Goal: Task Accomplishment & Management: Use online tool/utility

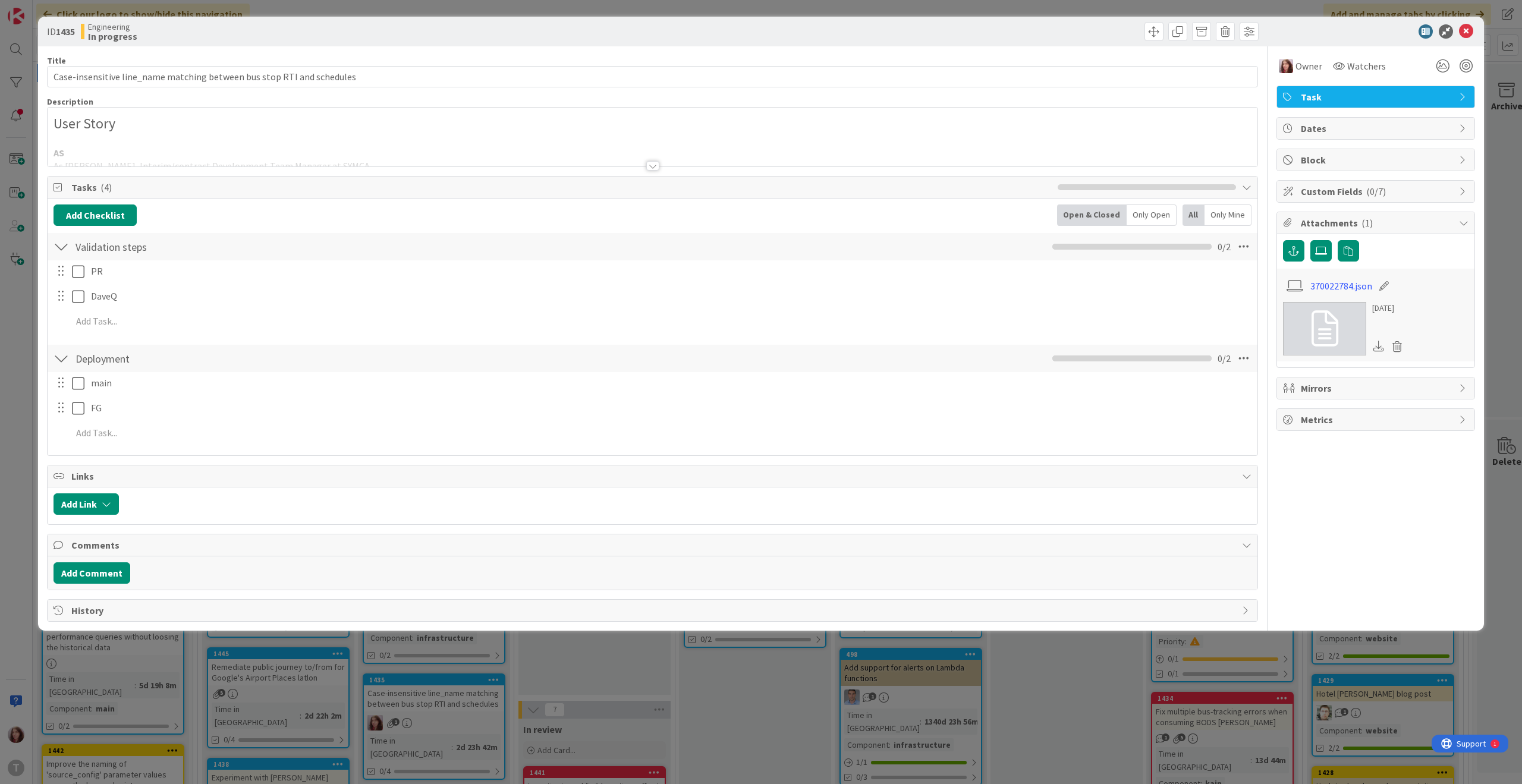
click at [648, 165] on div at bounding box center [653, 166] width 13 height 10
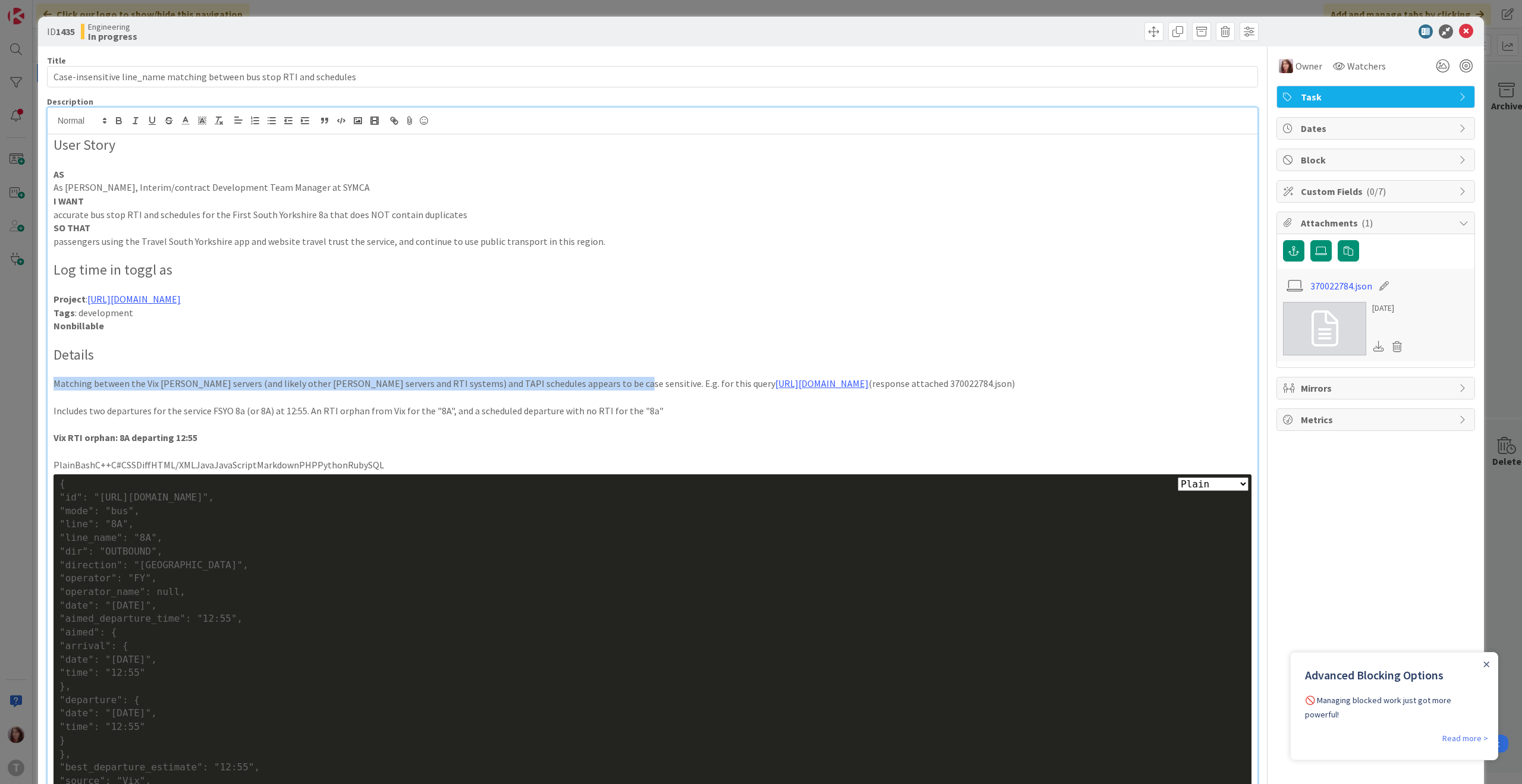
drag, startPoint x: 602, startPoint y: 383, endPoint x: 39, endPoint y: 382, distance: 563.0
copy p "Matching between the Vix [PERSON_NAME] servers (and likely other [PERSON_NAME] …"
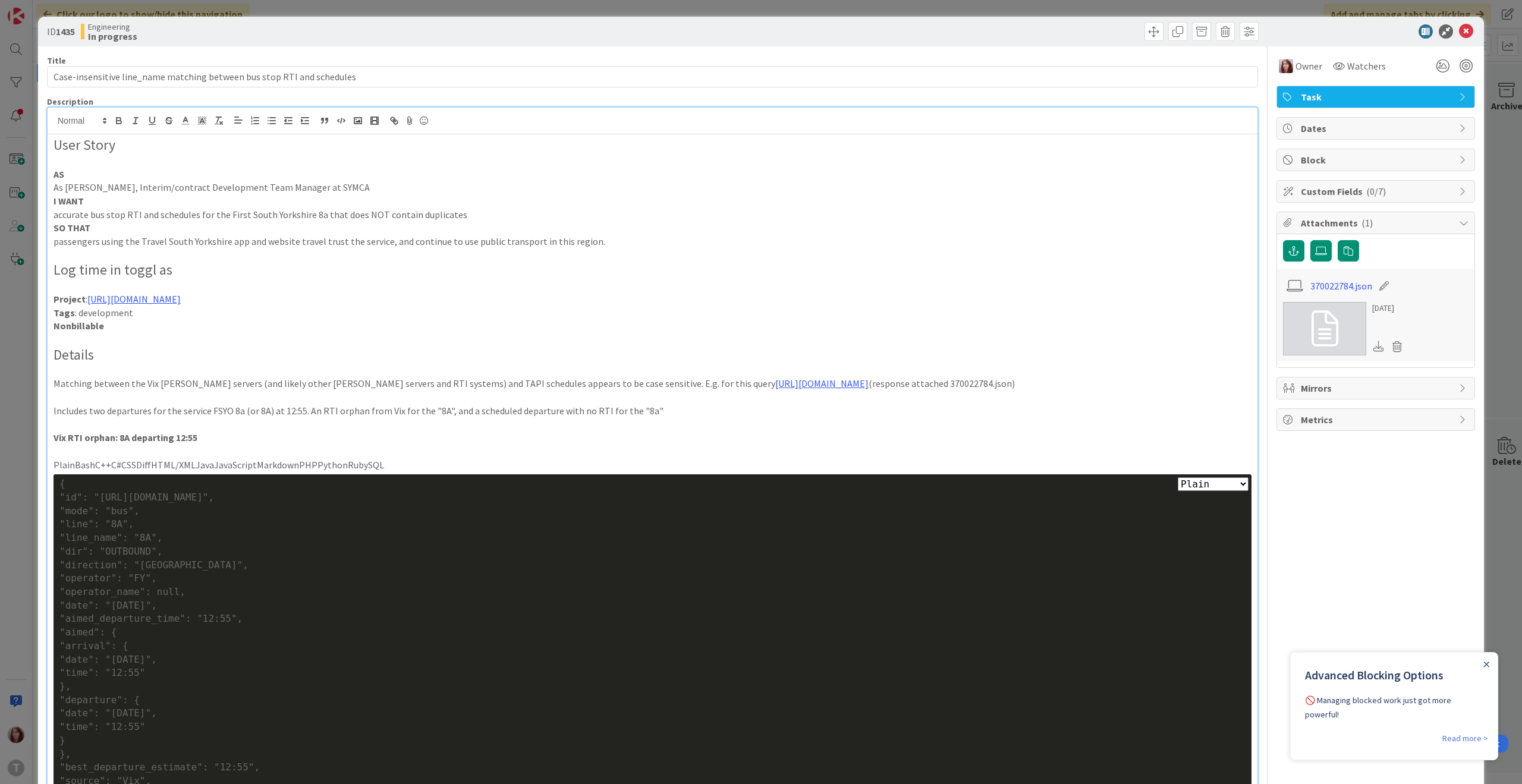
click at [720, 293] on p "Project : [URL][DOMAIN_NAME]" at bounding box center [652, 299] width 1198 height 14
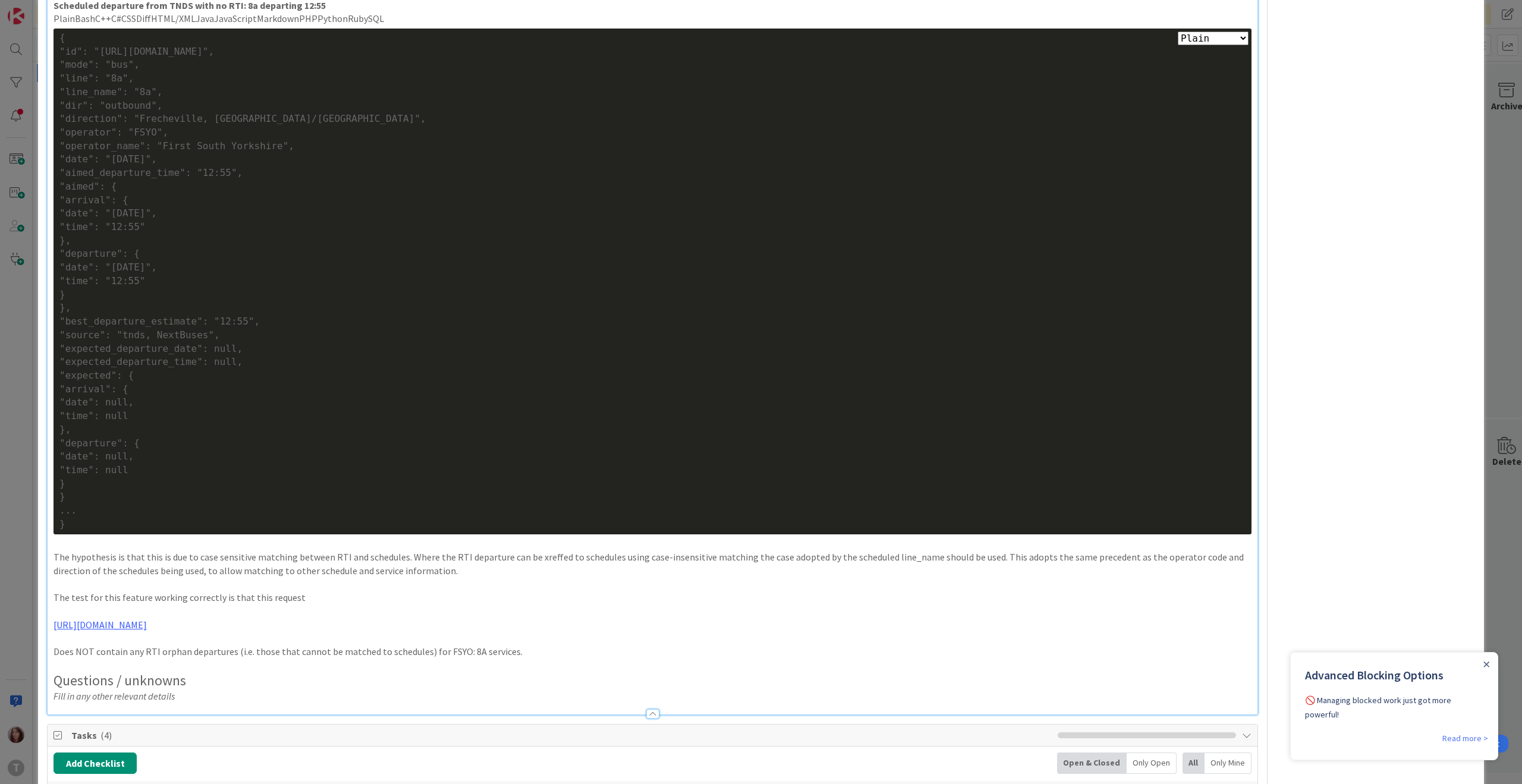
scroll to position [1422, 0]
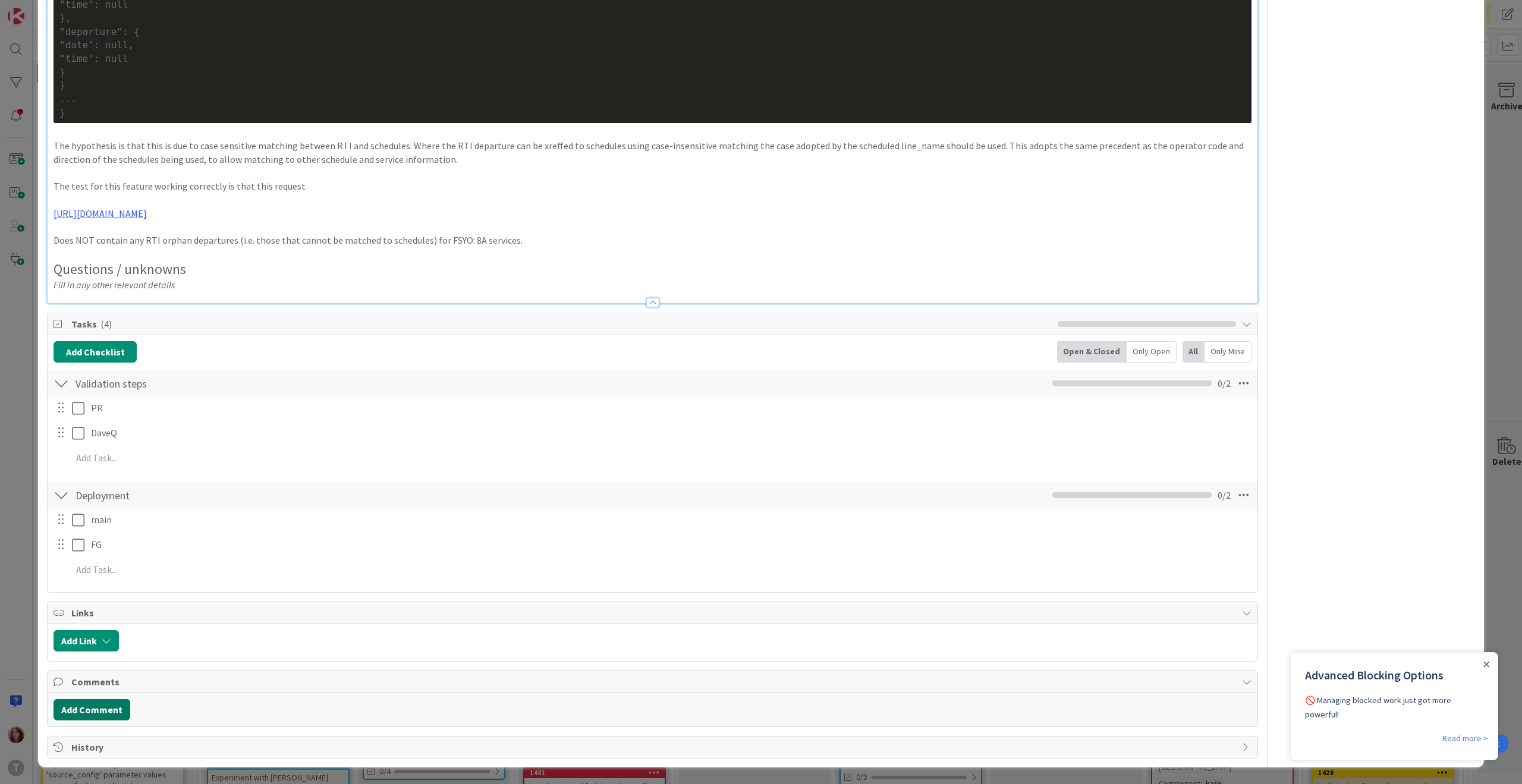
click at [106, 708] on button "Add Comment" at bounding box center [92, 709] width 76 height 21
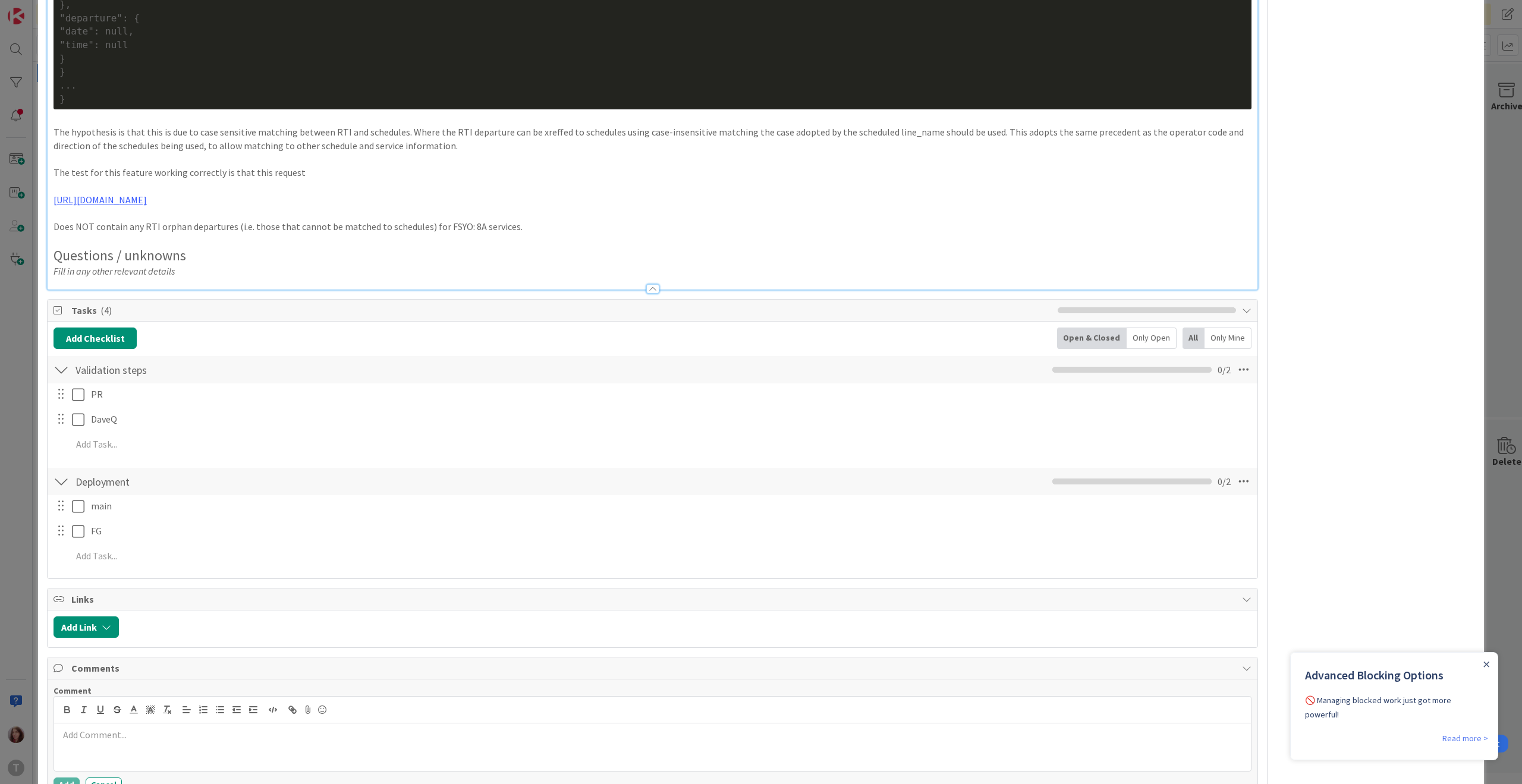
scroll to position [1508, 0]
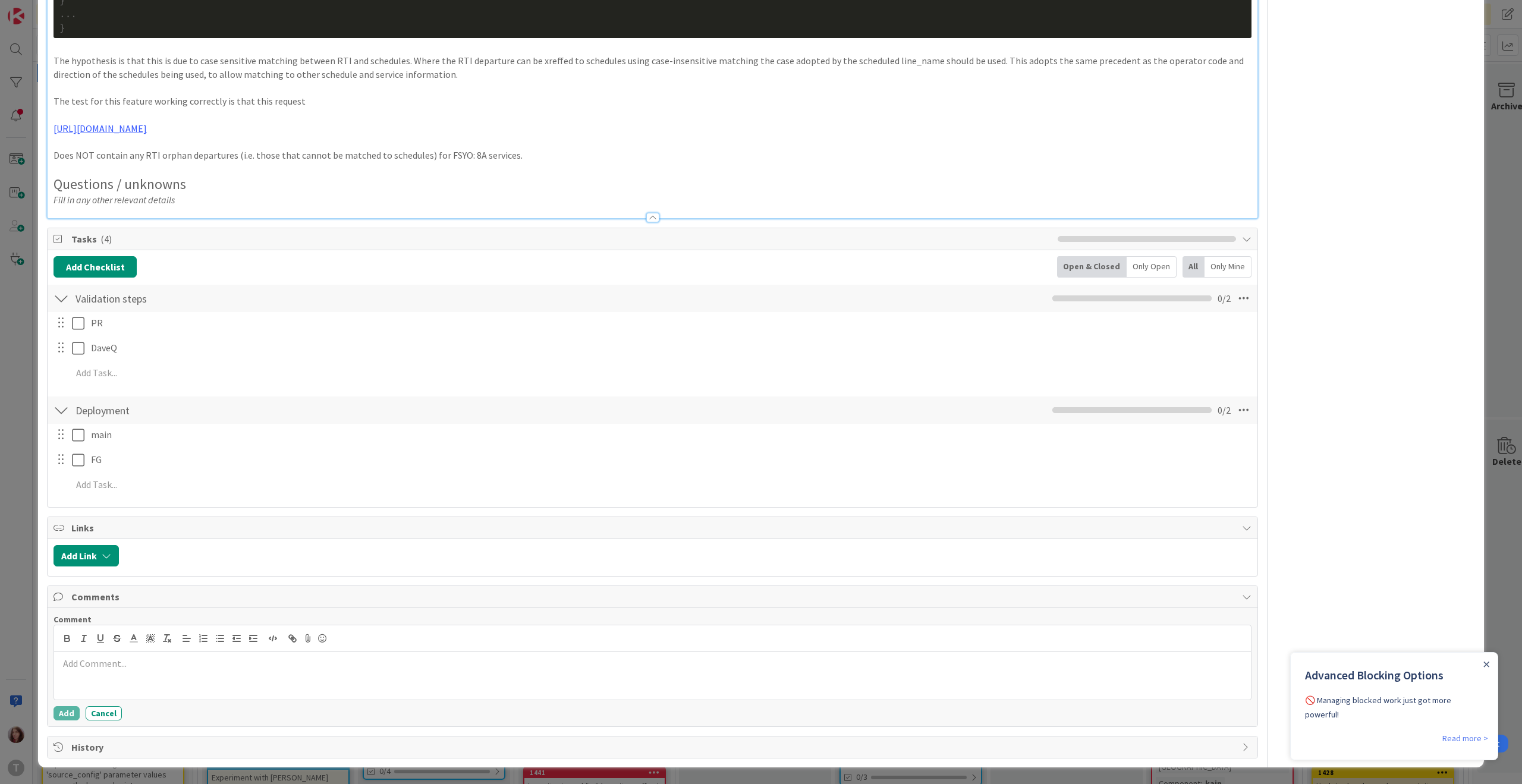
click at [142, 682] on div at bounding box center [652, 676] width 1196 height 48
click at [67, 710] on button "Add" at bounding box center [67, 713] width 26 height 14
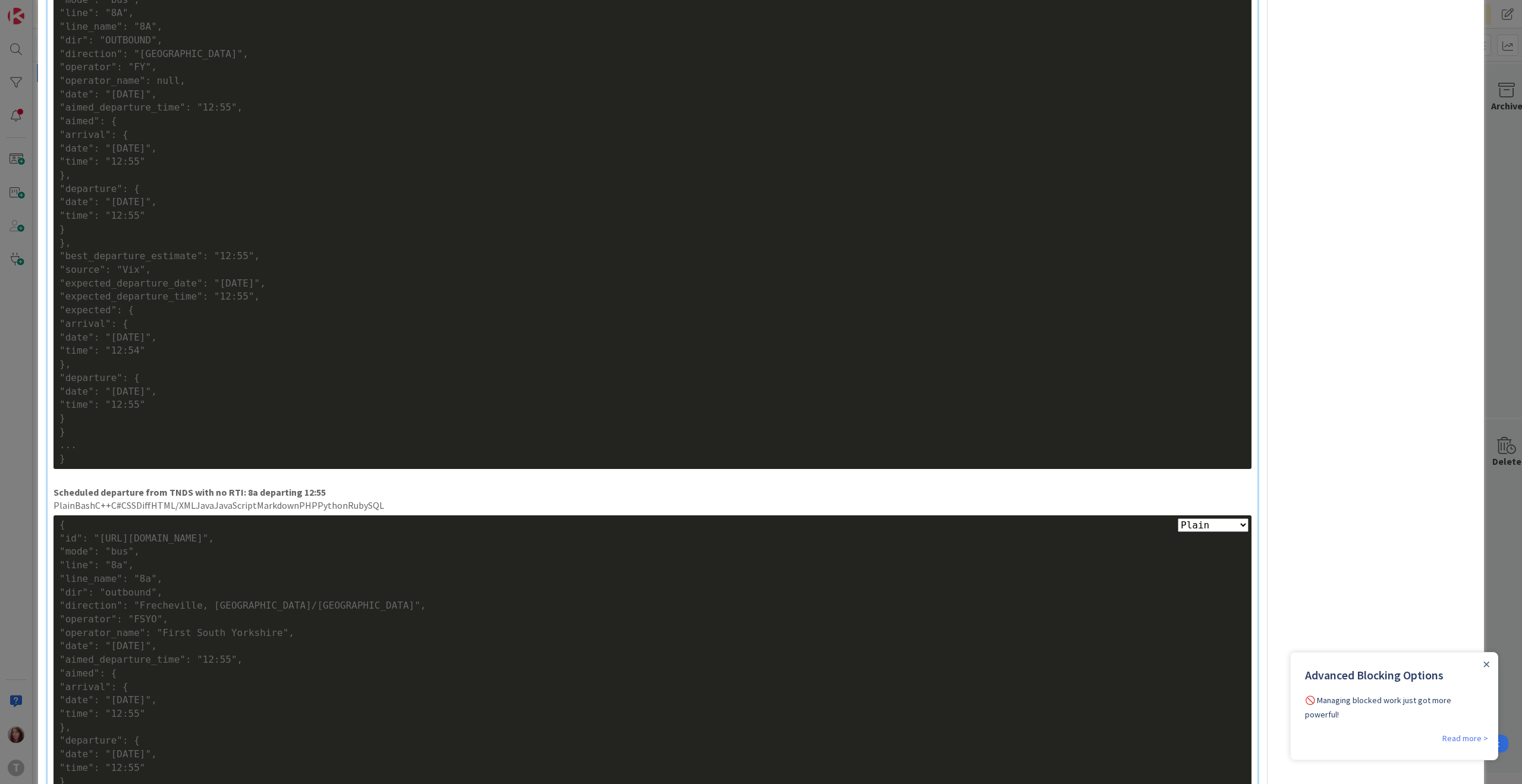
scroll to position [0, 0]
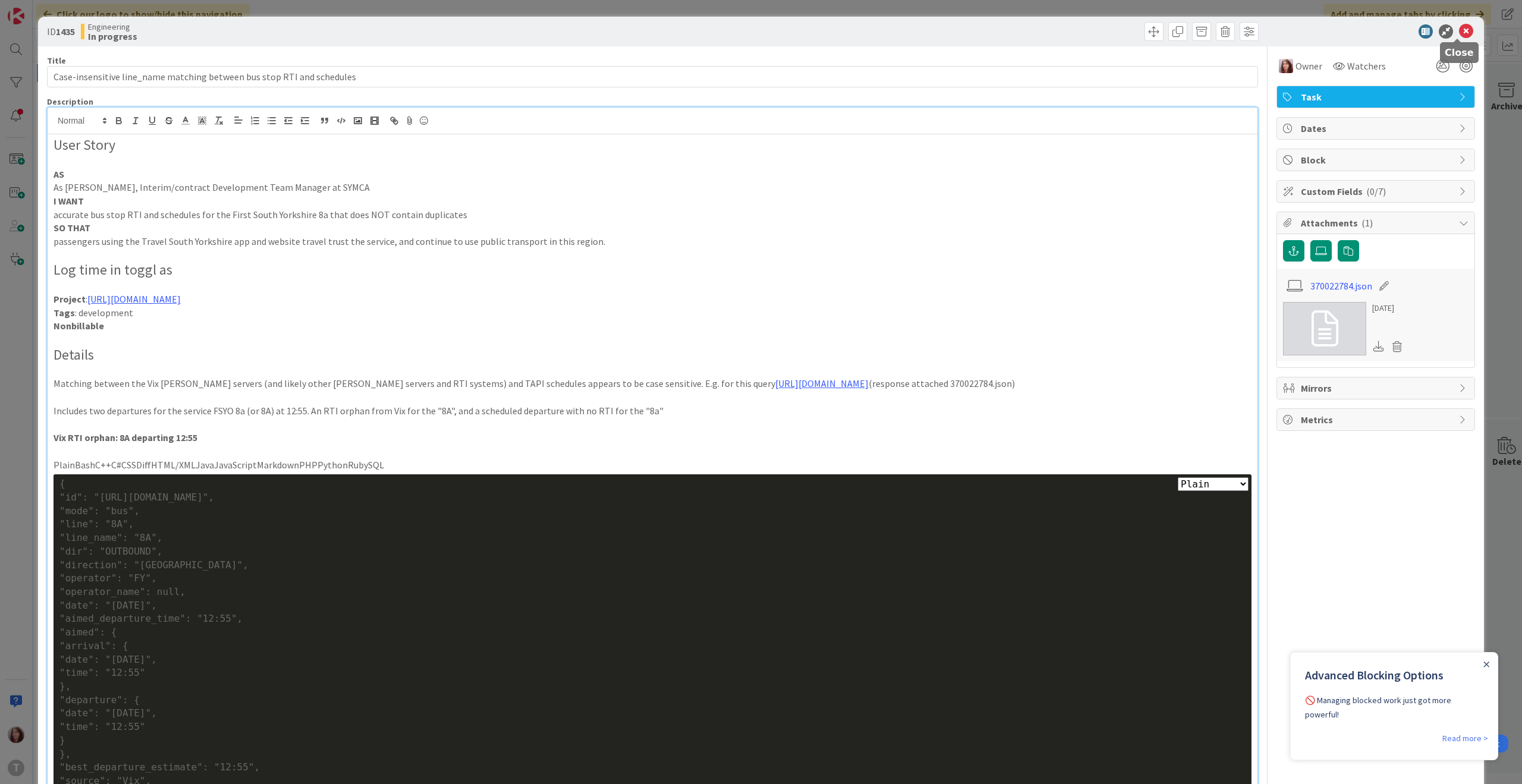
click at [1462, 27] on icon at bounding box center [1466, 32] width 14 height 14
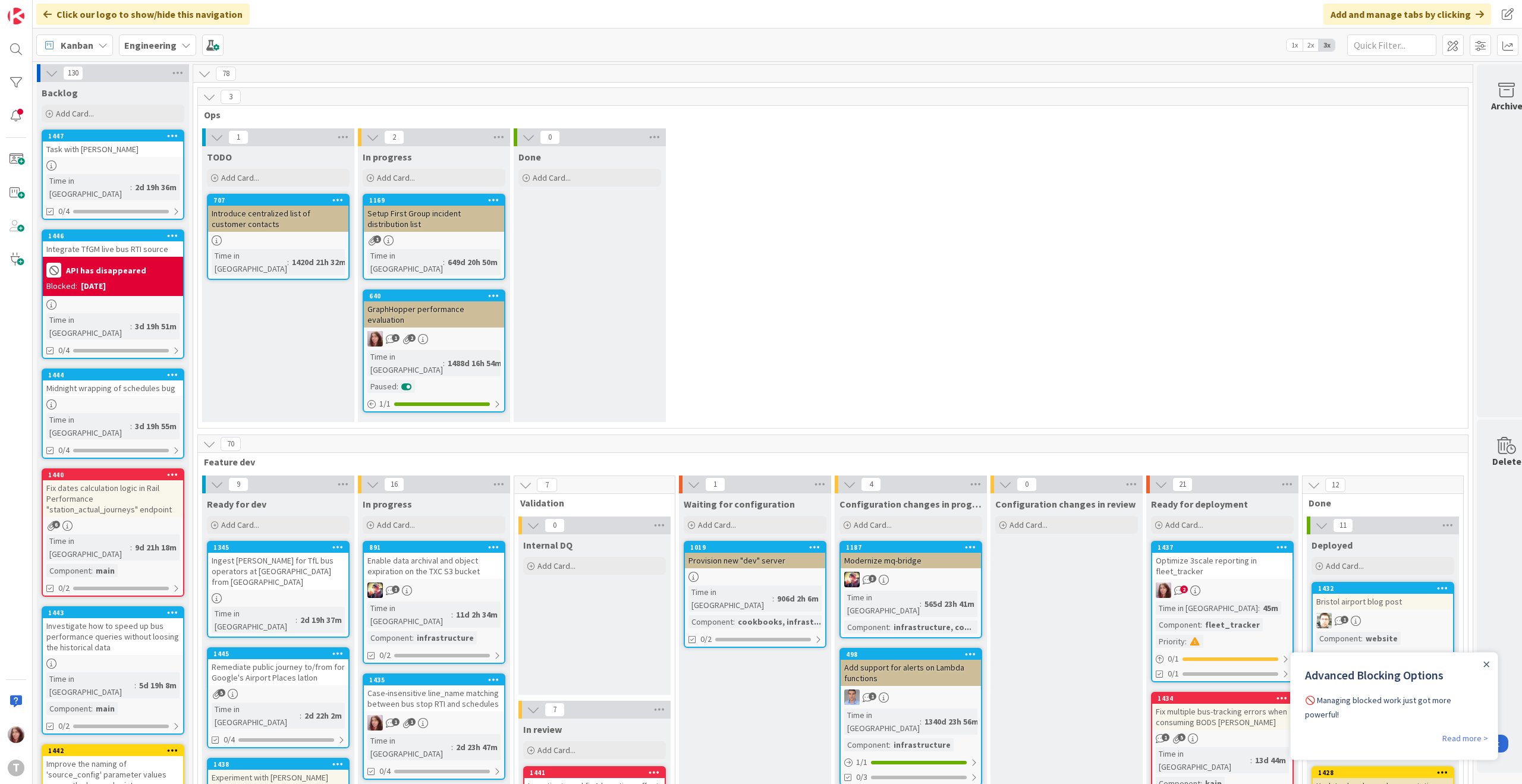
click at [837, 196] on div "1 TODO Add Card... 707 Introduce centralized list of customer contacts Time in …" at bounding box center [833, 278] width 1265 height 300
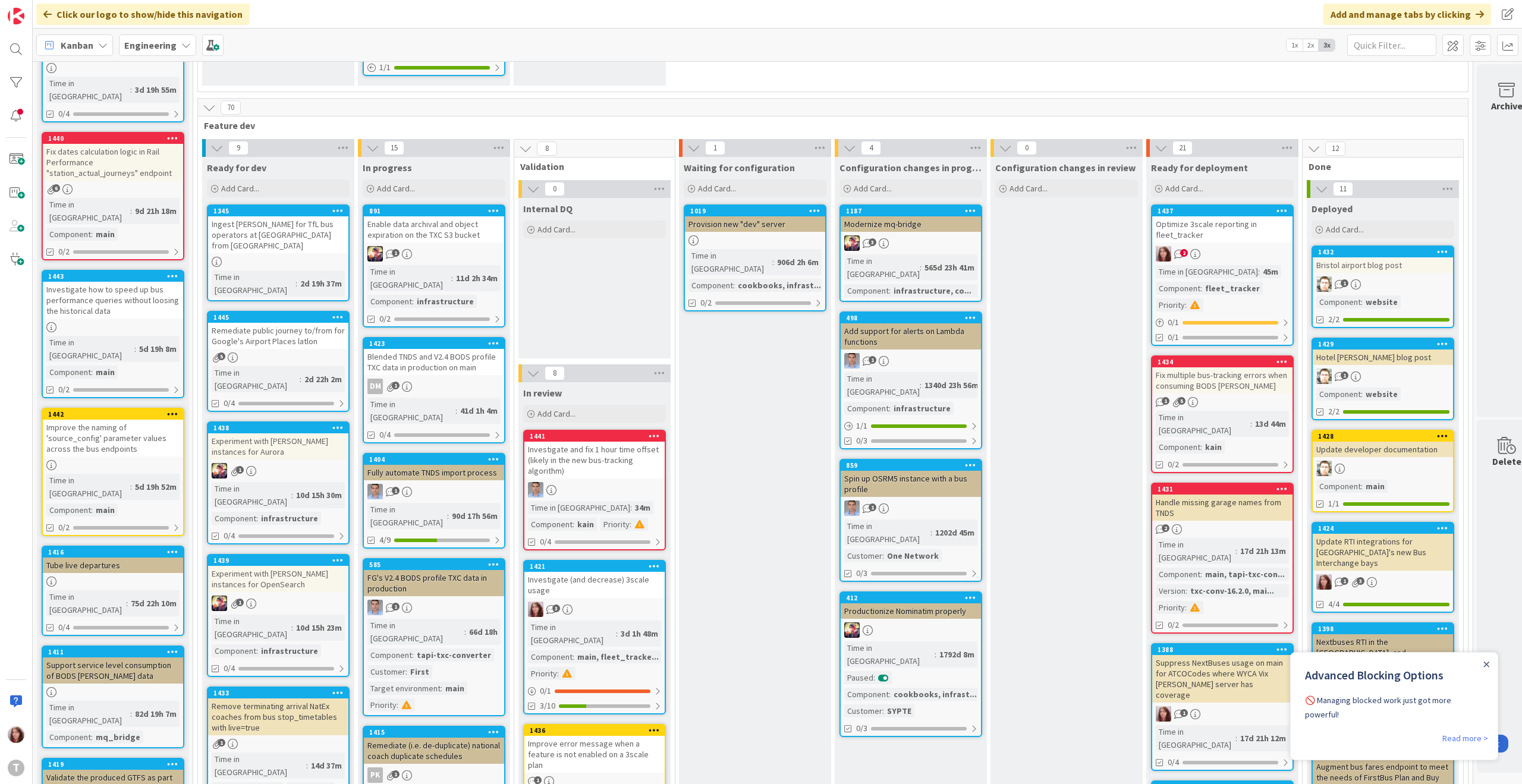
scroll to position [339, 0]
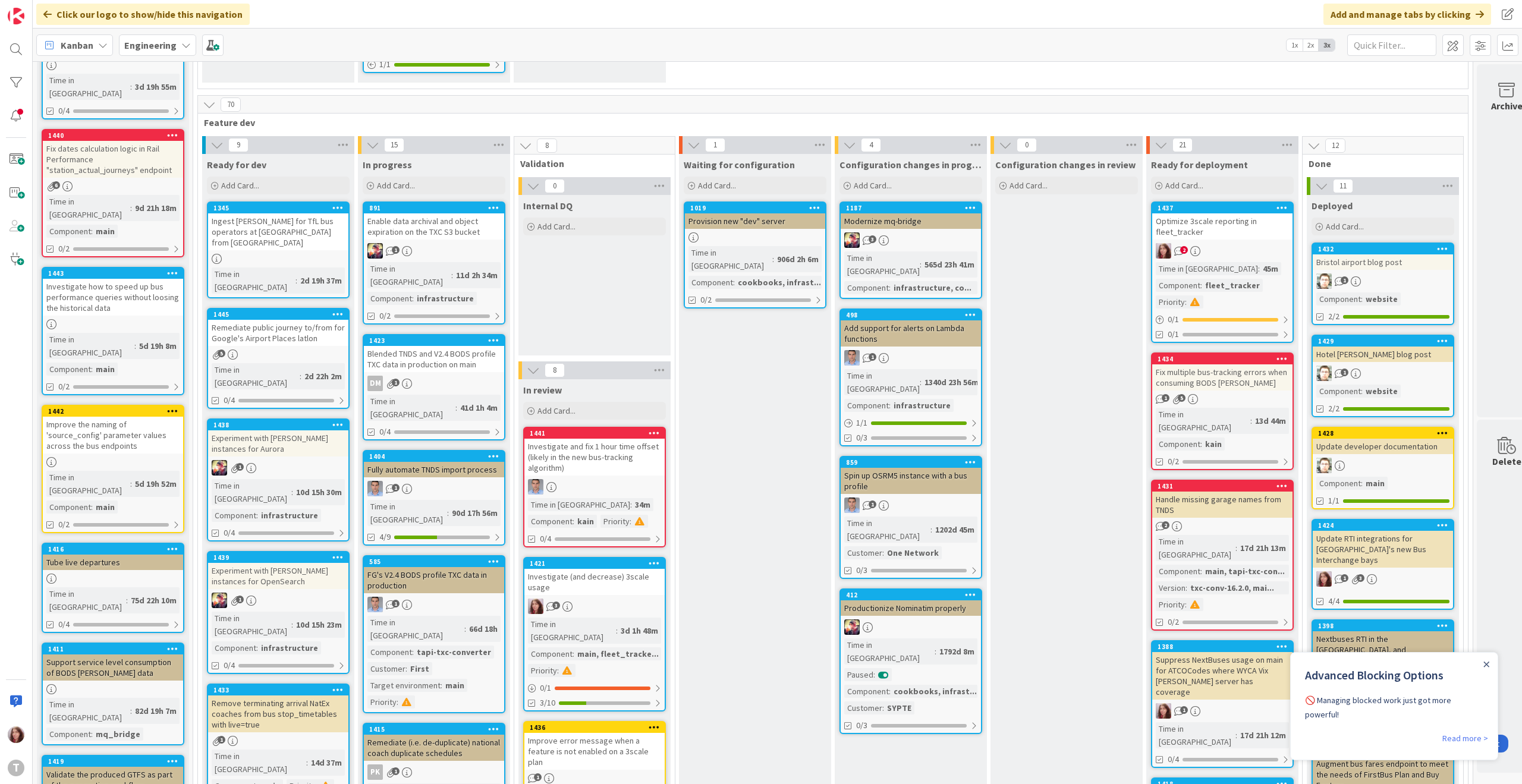
click at [277, 695] on div "Remove terminating arrival NatEx coaches from bus stop_timetables with live=true" at bounding box center [278, 714] width 140 height 37
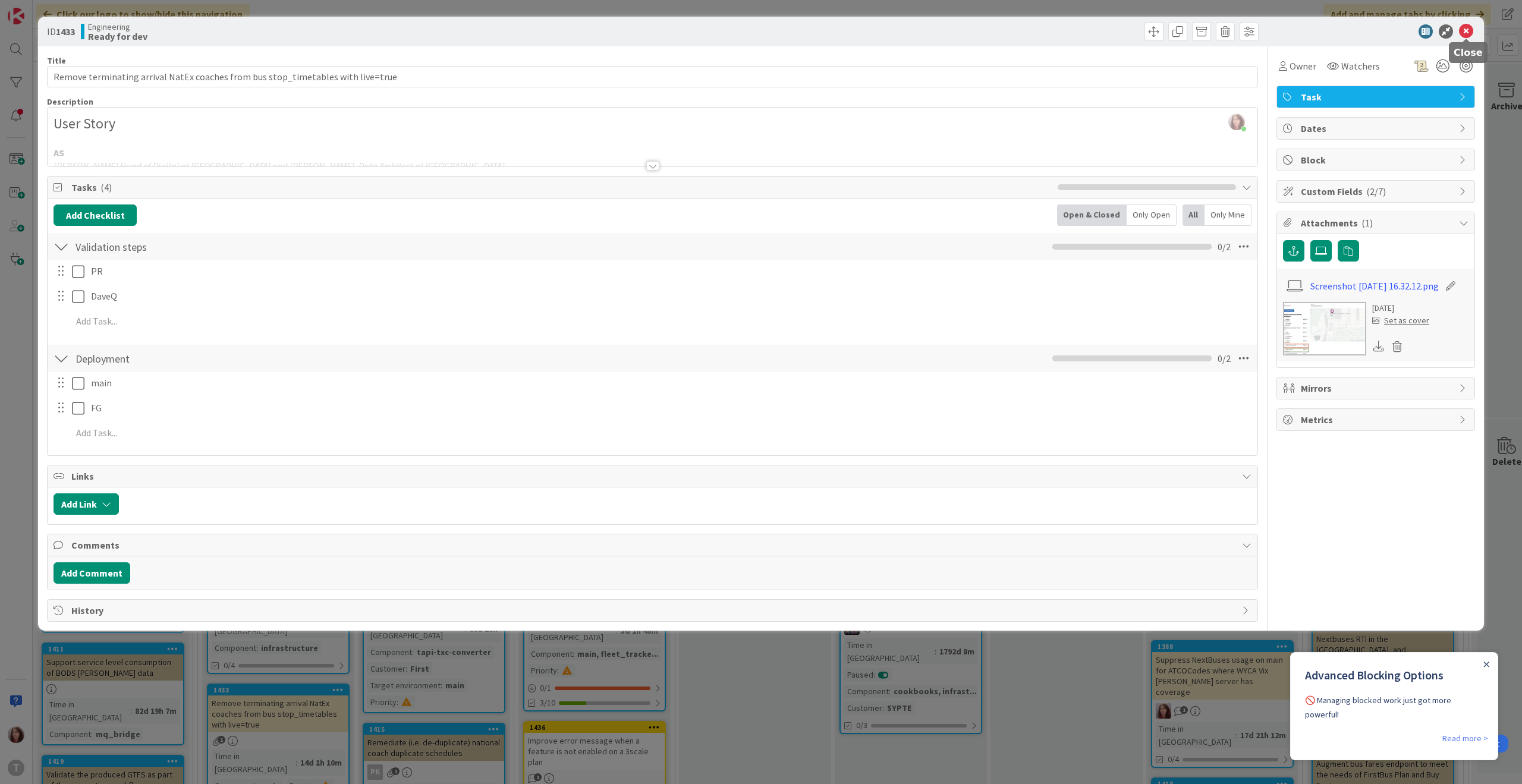
click at [1463, 30] on icon at bounding box center [1466, 32] width 14 height 14
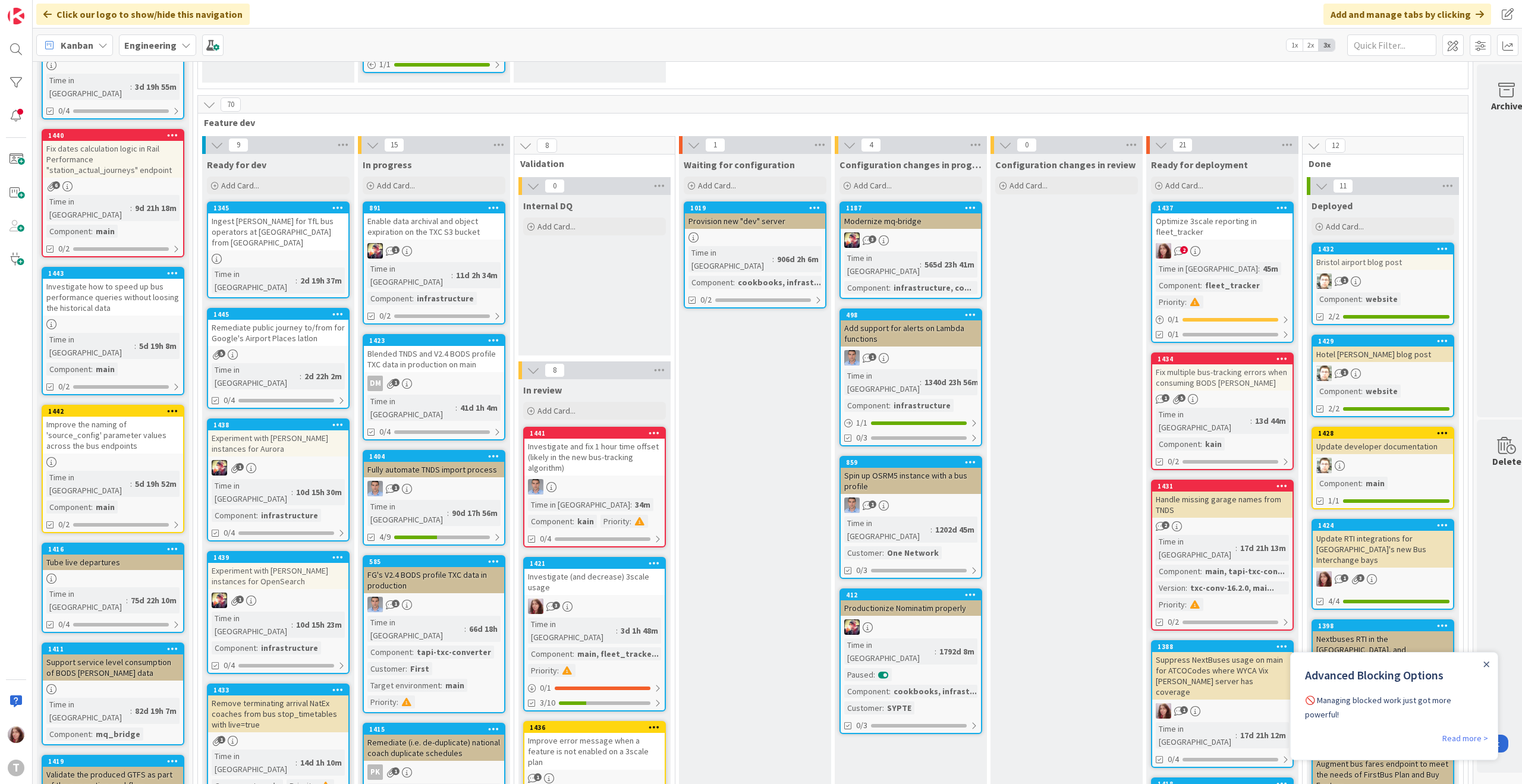
click at [281, 695] on div "Remove terminating arrival NatEx coaches from bus stop_timetables with live=true" at bounding box center [278, 714] width 140 height 37
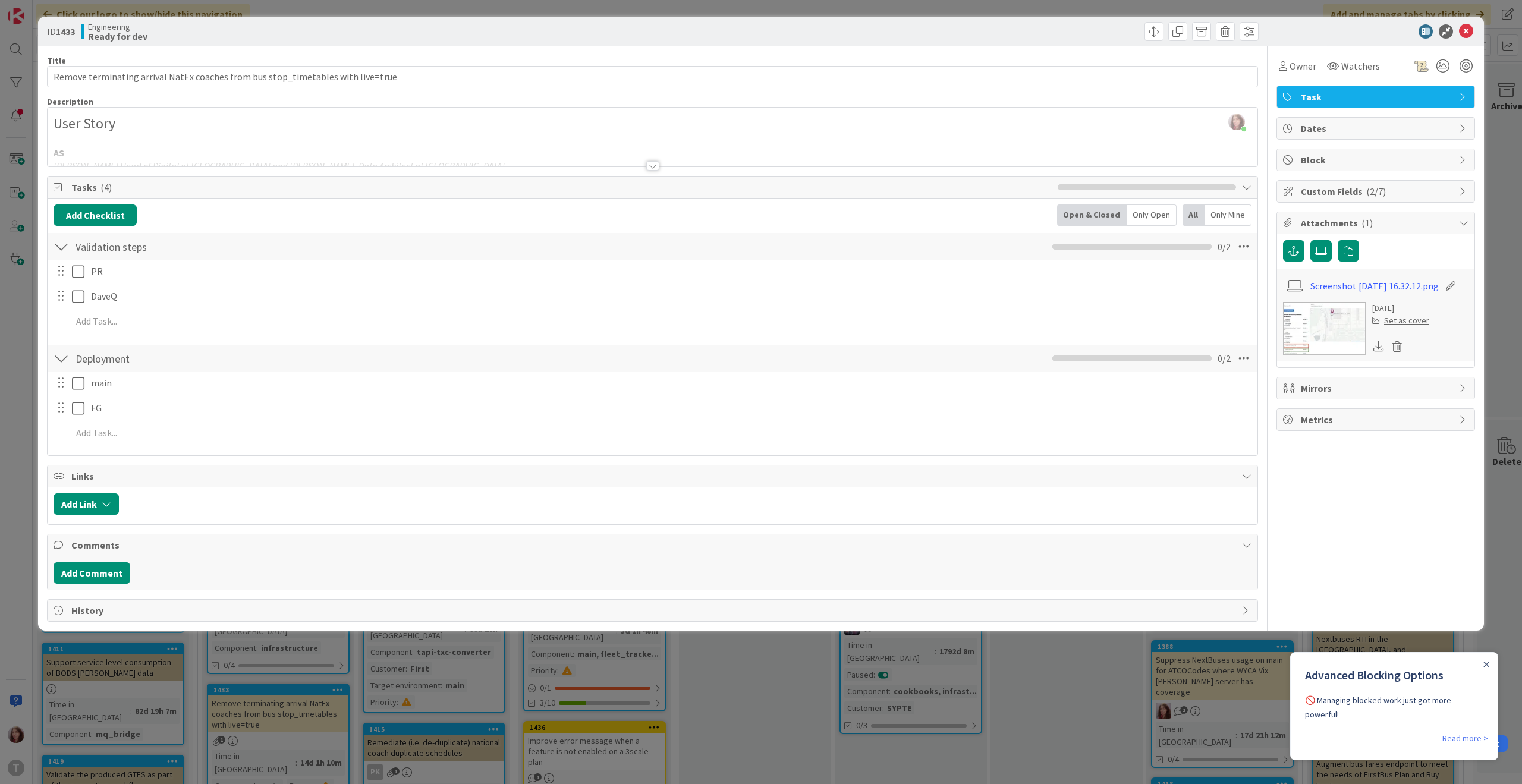
click at [751, 688] on div "ID 1433 Engineering Ready for dev Title 80 / 128 Remove terminating arrival Nat…" at bounding box center [761, 392] width 1522 height 784
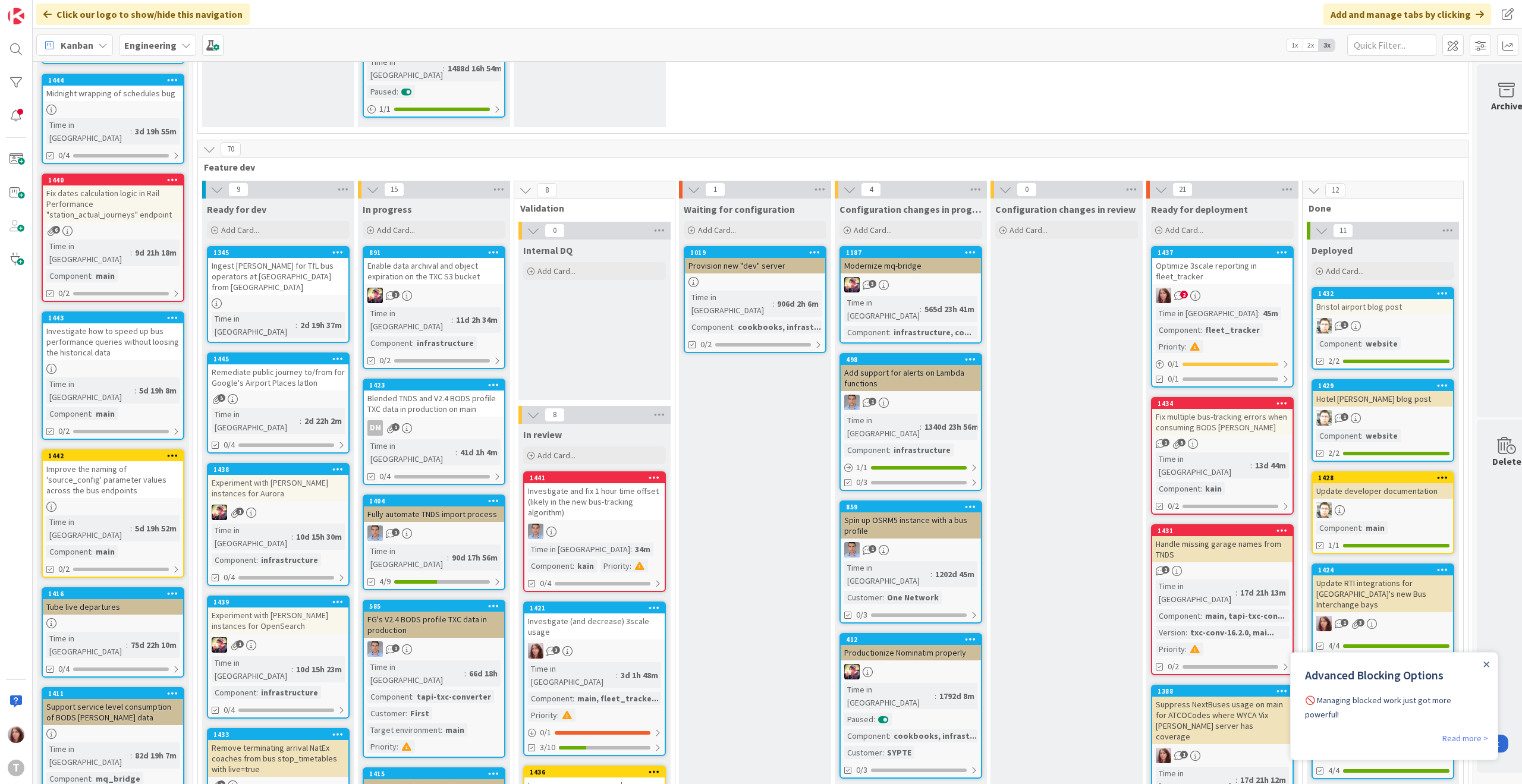
scroll to position [316, 0]
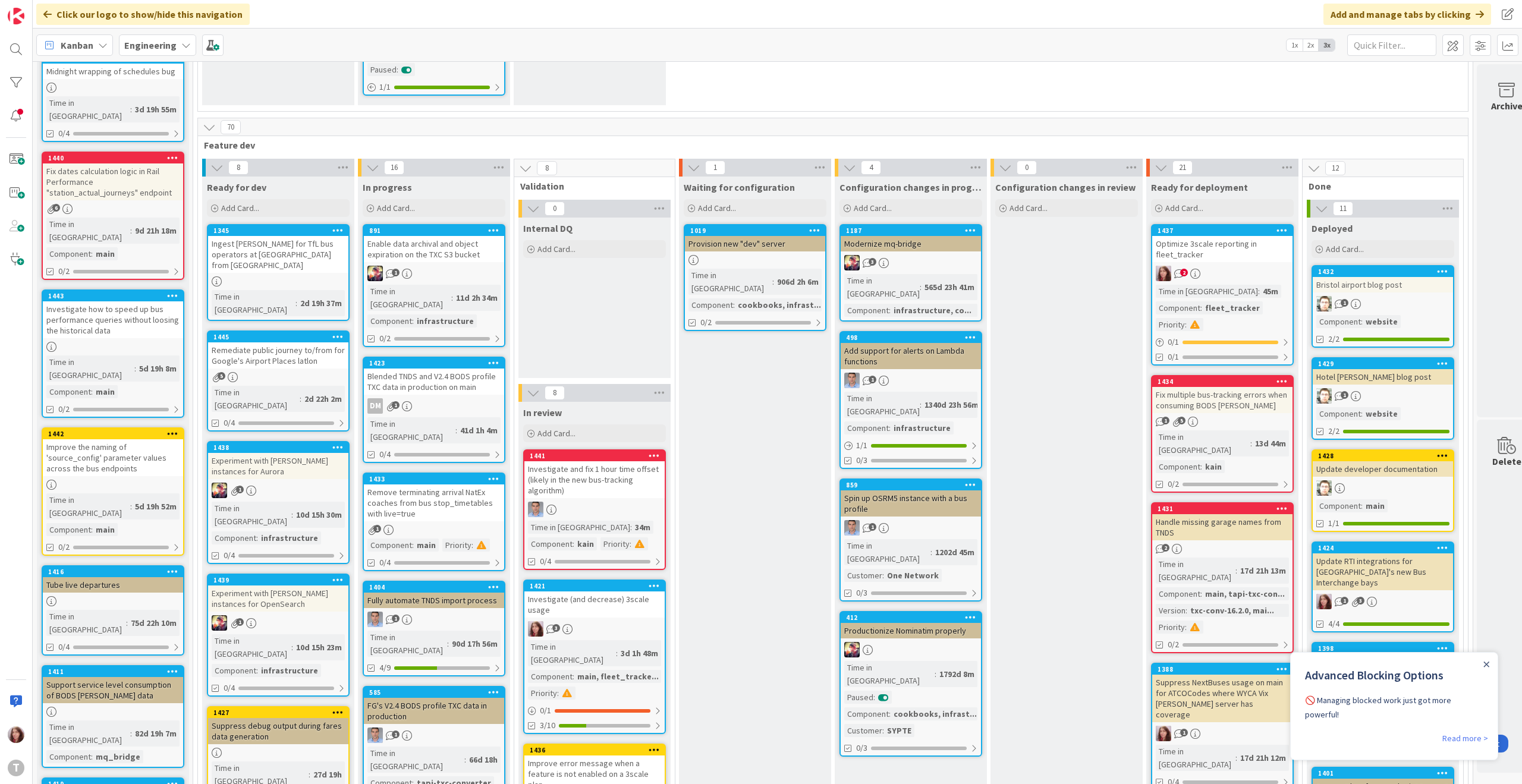
click at [380, 484] on div "Remove terminating arrival NatEx coaches from bus stop_timetables with live=true" at bounding box center [434, 503] width 140 height 37
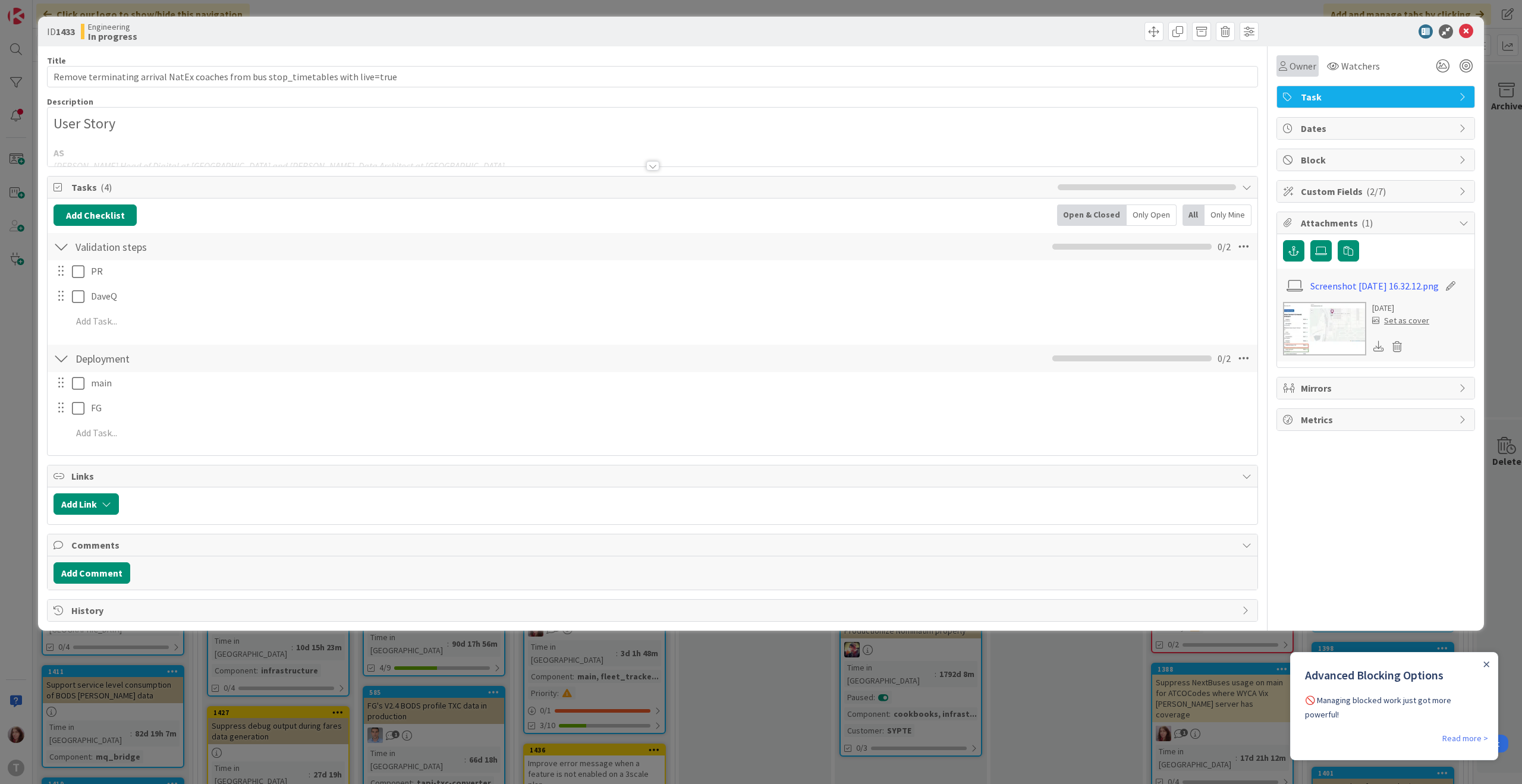
click at [1306, 66] on span "Owner" at bounding box center [1303, 66] width 27 height 14
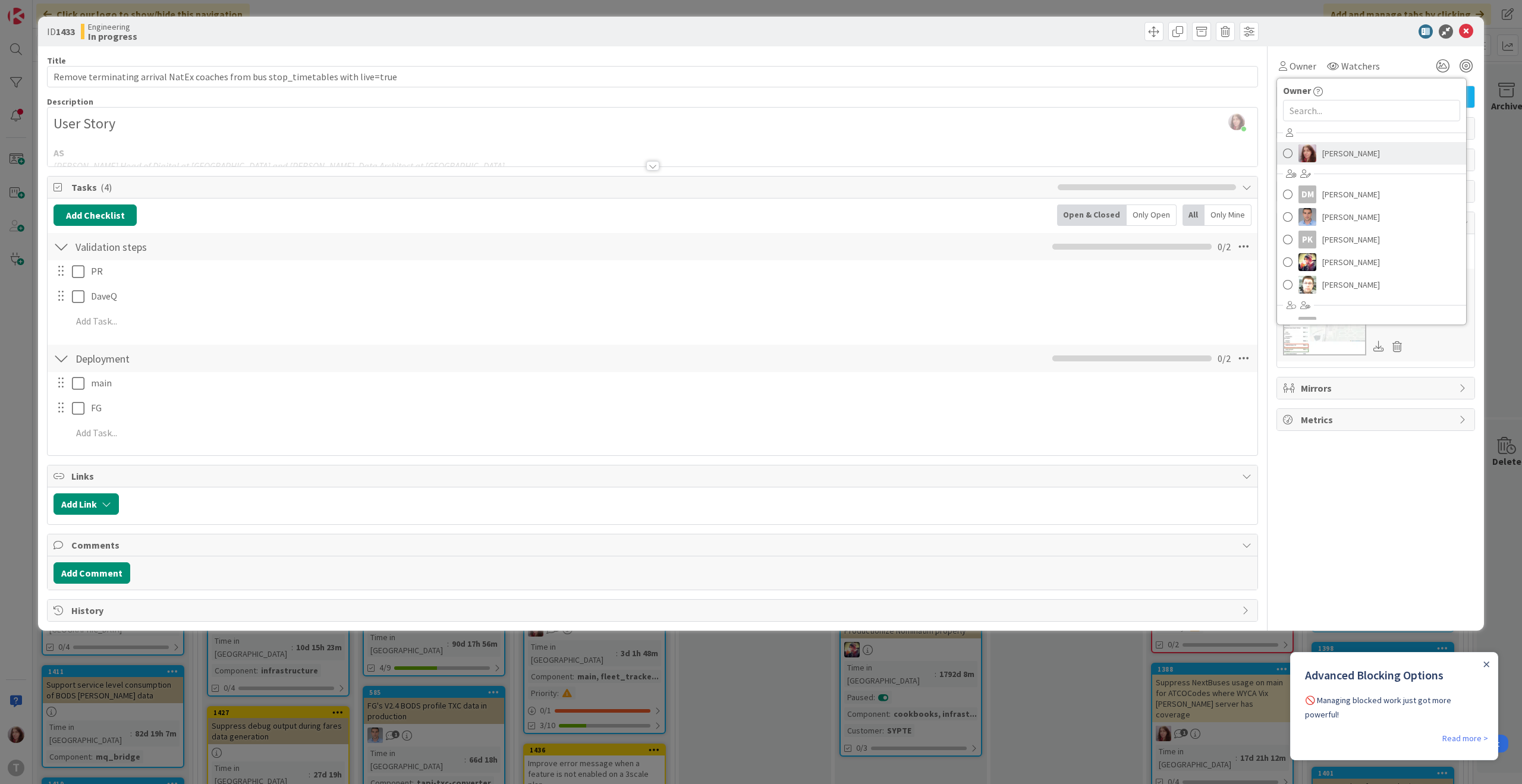
click at [1350, 150] on span "[PERSON_NAME]" at bounding box center [1351, 153] width 58 height 18
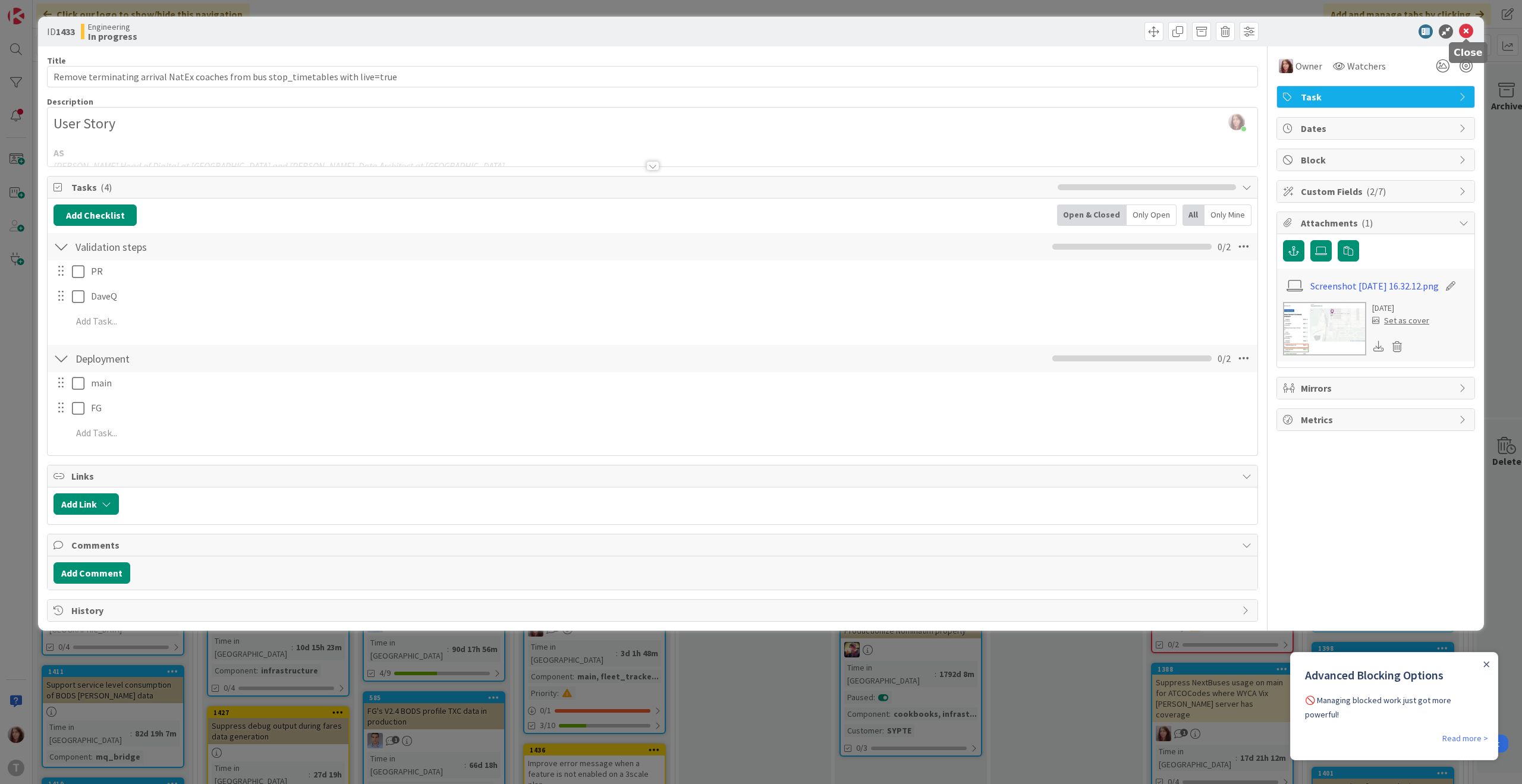
click at [1469, 30] on icon at bounding box center [1466, 32] width 14 height 14
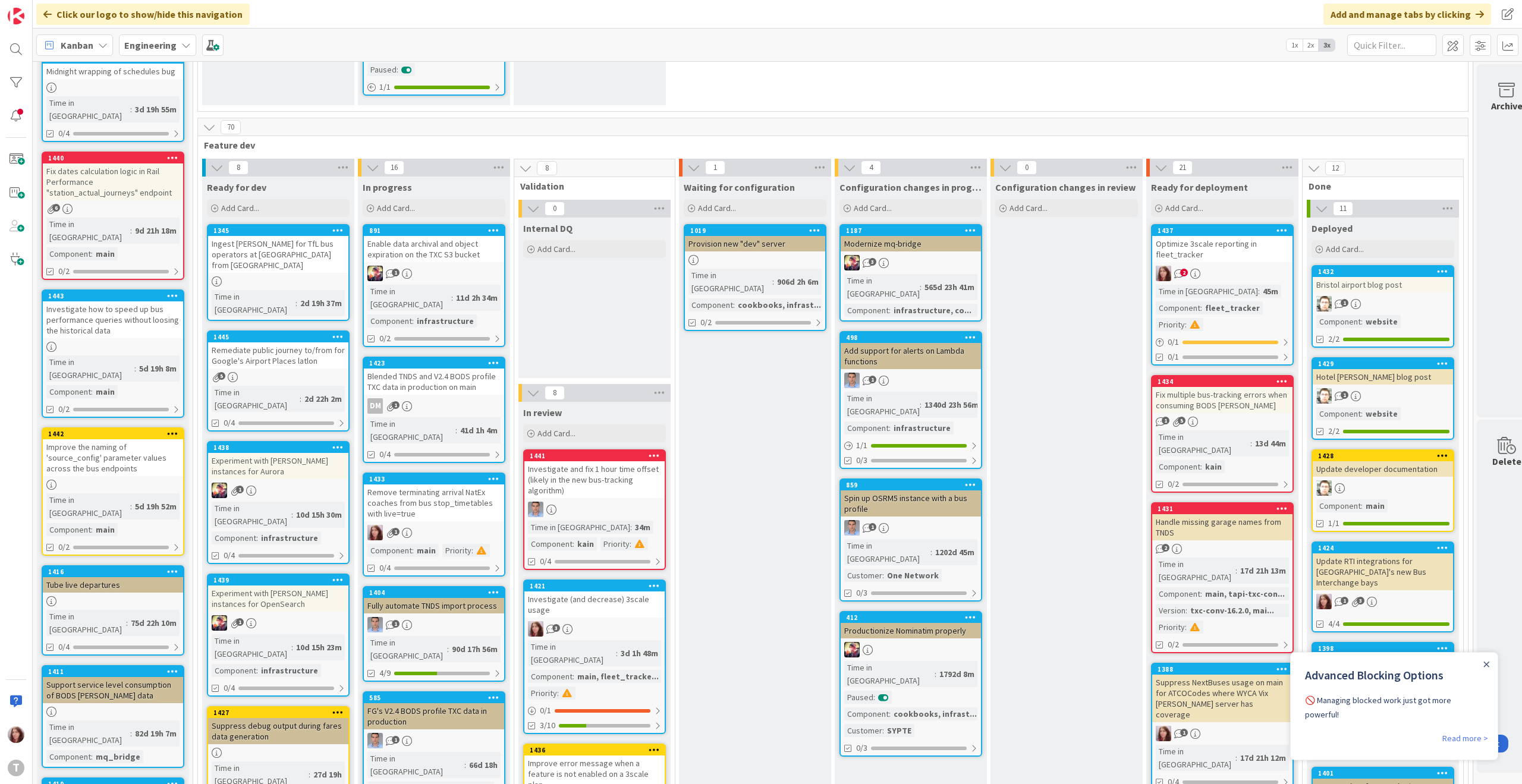
click at [428, 484] on div "Remove terminating arrival NatEx coaches from bus stop_timetables with live=true" at bounding box center [434, 503] width 140 height 37
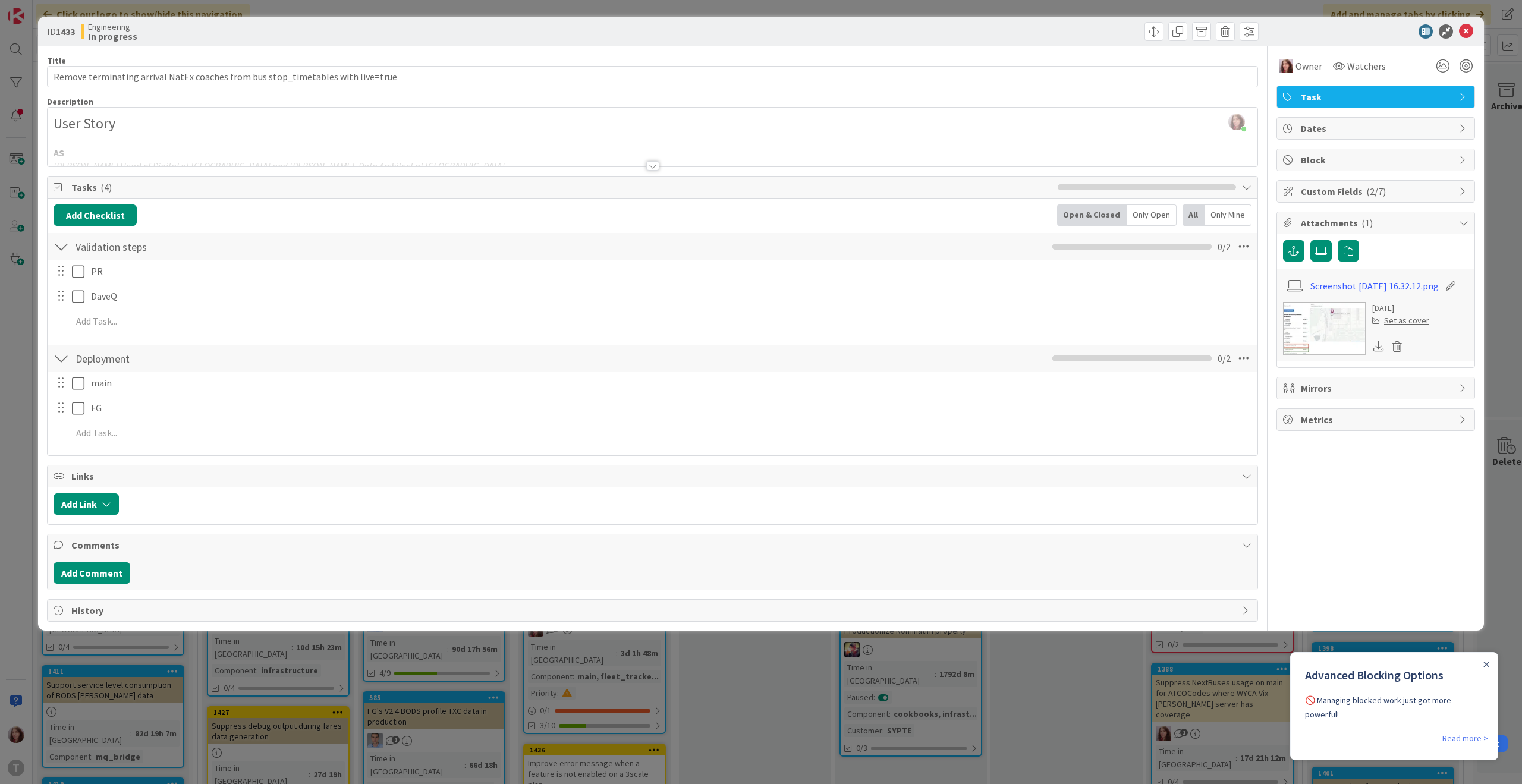
click at [656, 165] on div at bounding box center [653, 166] width 13 height 10
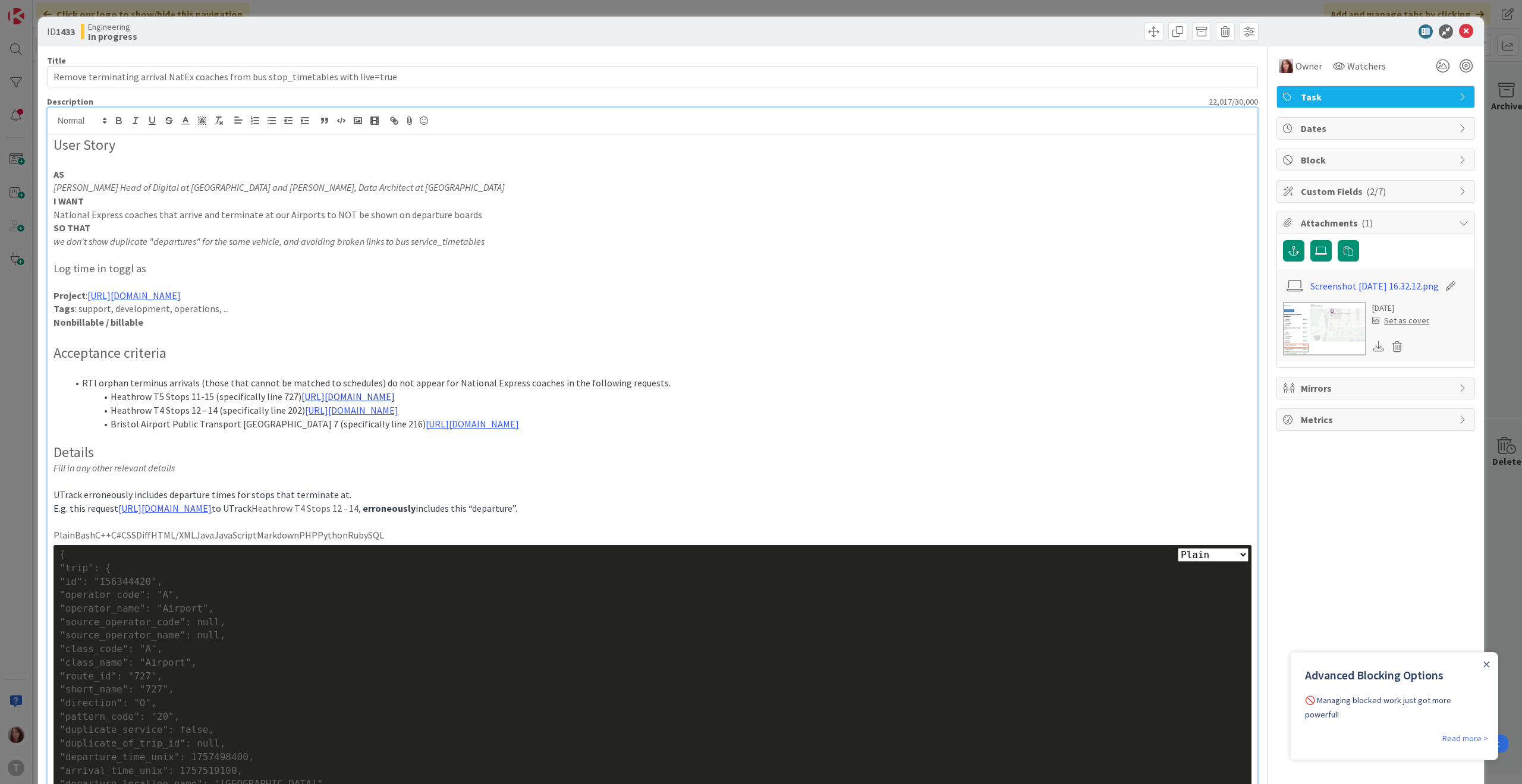
click at [395, 396] on link "[URL][DOMAIN_NAME]" at bounding box center [348, 396] width 93 height 12
click at [673, 420] on link "[URL][DOMAIN_NAME]" at bounding box center [633, 420] width 81 height 16
click at [984, 464] on p "Fill in any other relevant details" at bounding box center [652, 468] width 1198 height 14
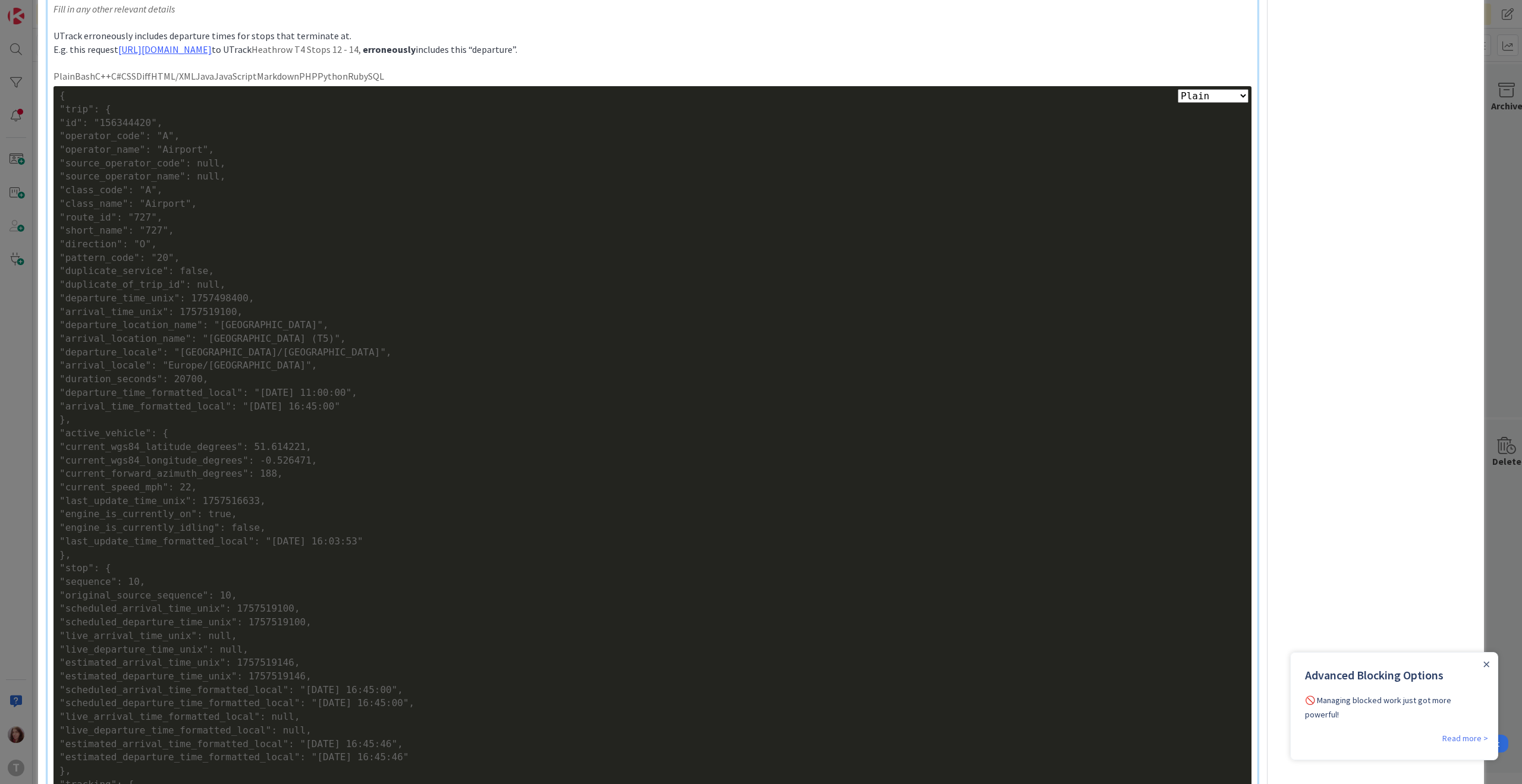
scroll to position [437, 0]
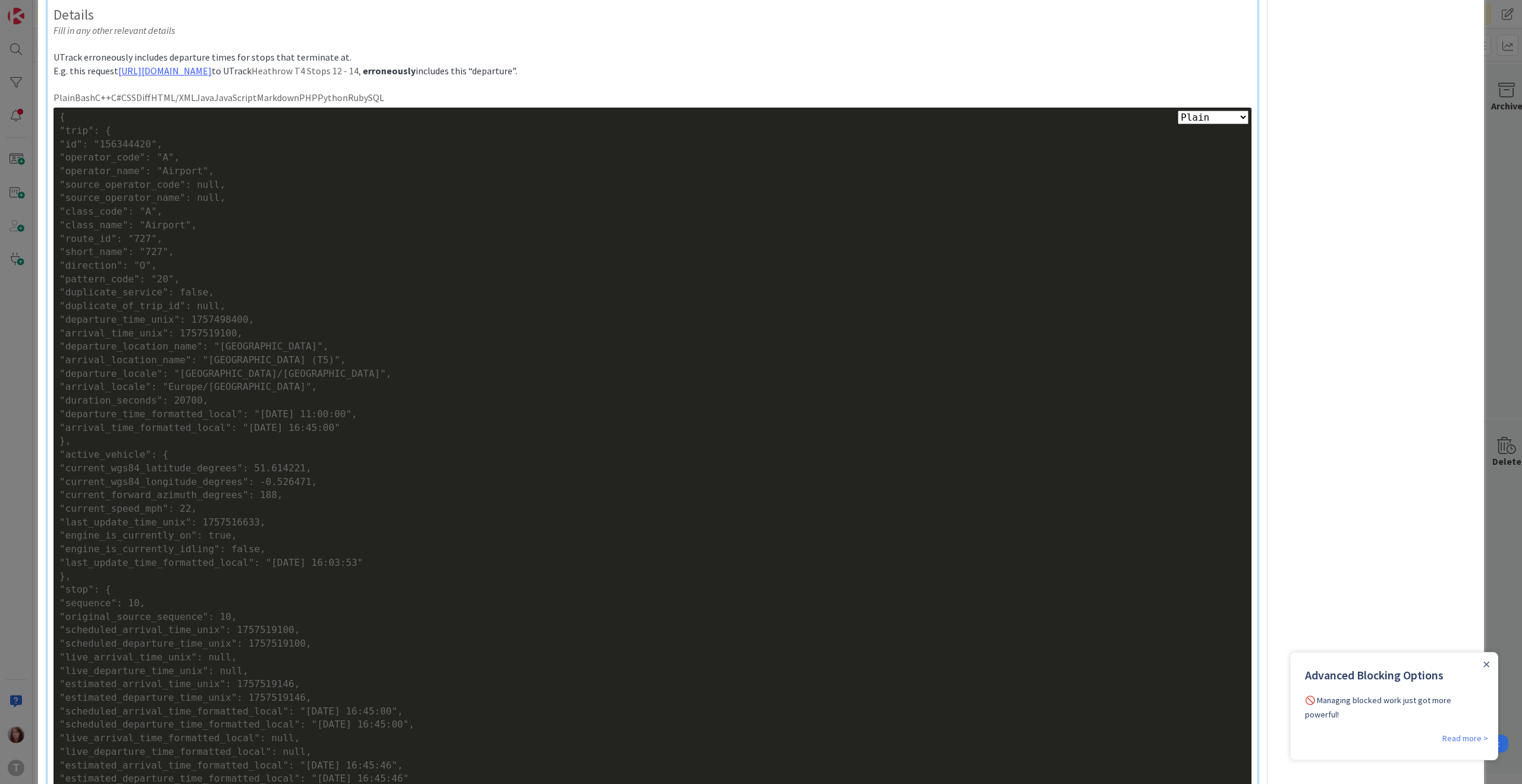
click at [124, 412] on div ""departure_time_formatted_local": "[DATE] 11:00:00"," at bounding box center [652, 414] width 1186 height 14
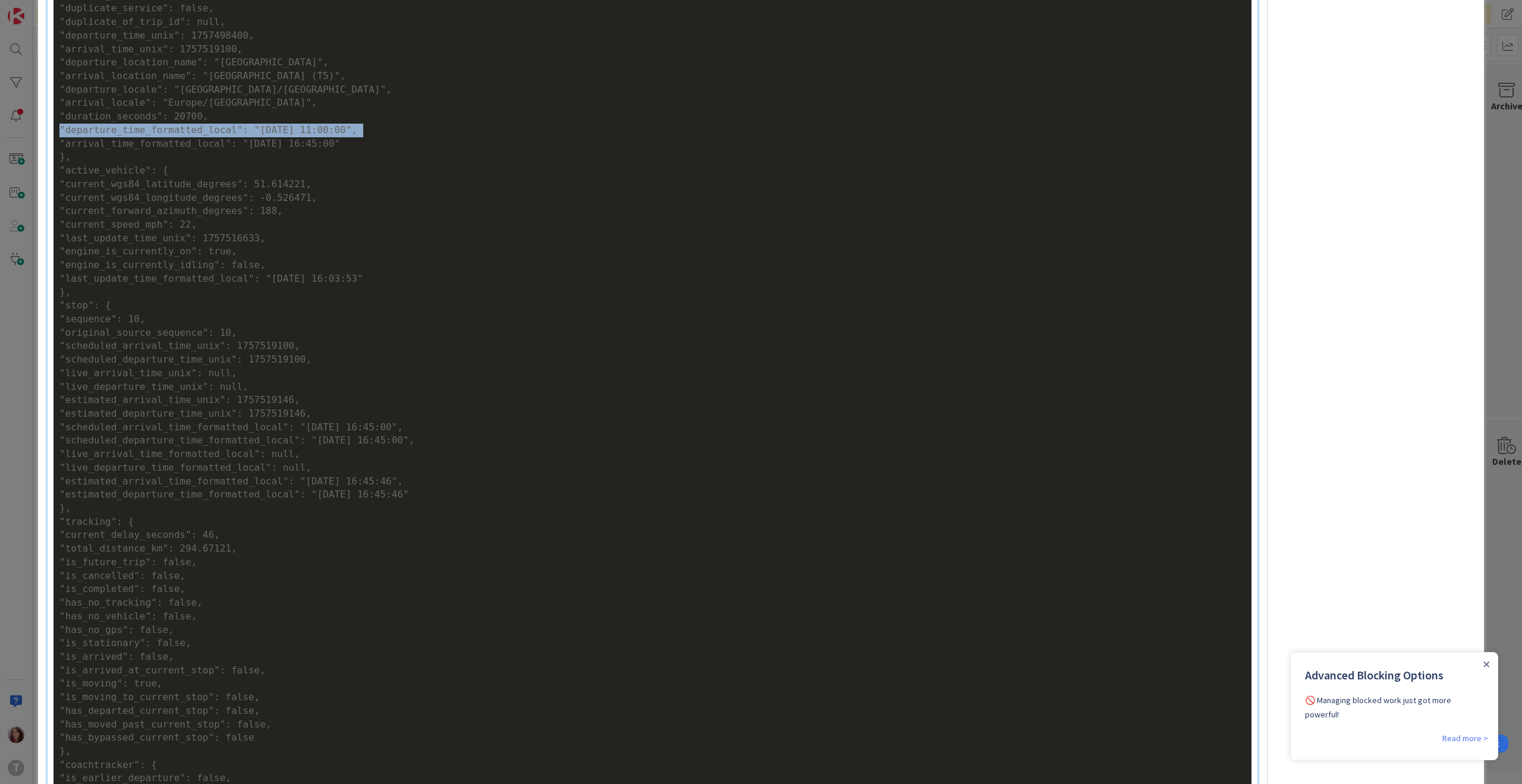
scroll to position [715, 0]
click at [183, 464] on div ""live_arrival_time_formatted_local": null," at bounding box center [652, 460] width 1186 height 14
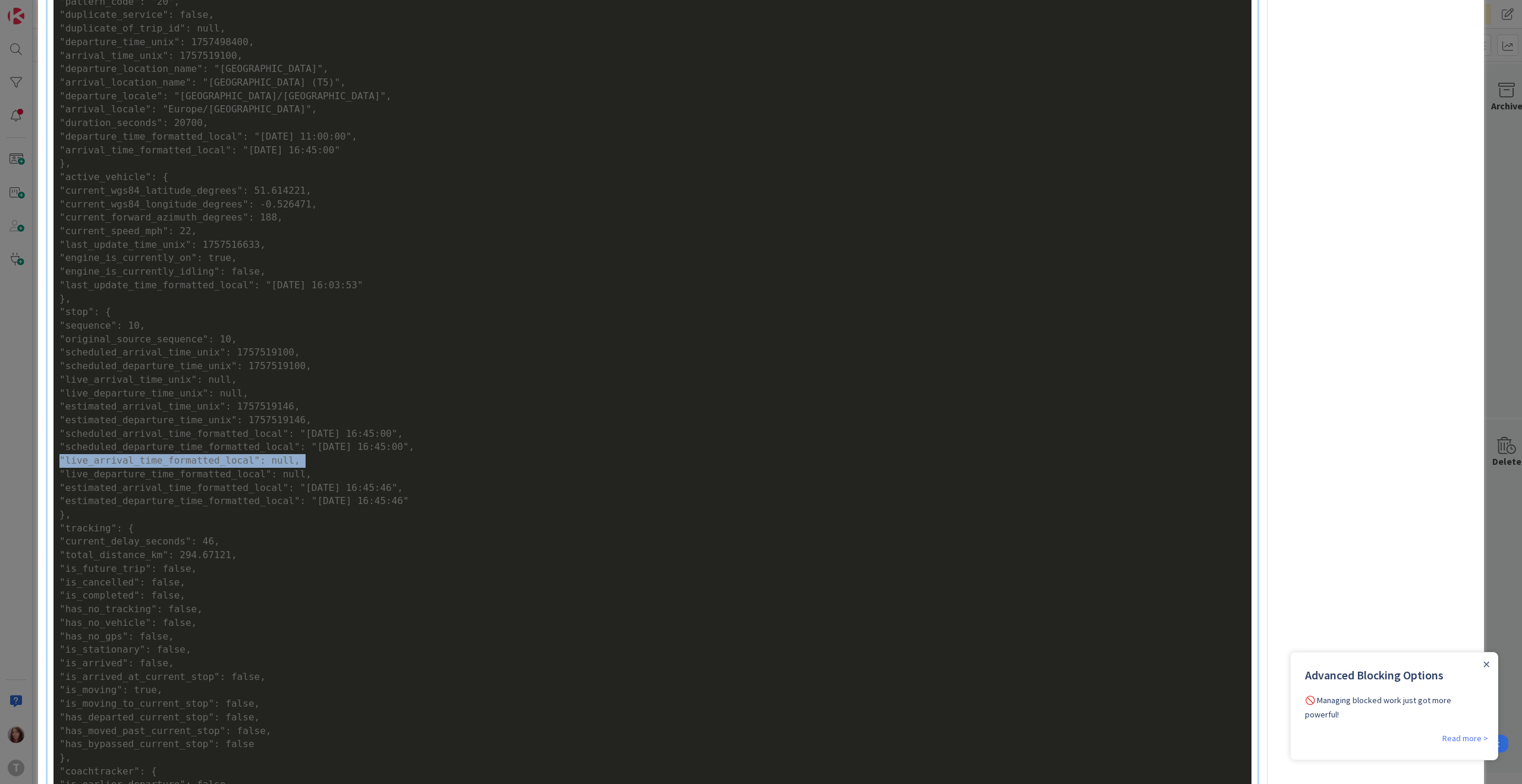
click at [183, 464] on div ""live_arrival_time_formatted_local": null," at bounding box center [652, 460] width 1186 height 14
click at [164, 475] on div ""live_departure_time_formatted_local": null," at bounding box center [652, 474] width 1186 height 14
click at [170, 480] on div ""live_departure_time_formatted_local": null," at bounding box center [652, 474] width 1186 height 14
click at [189, 445] on div ""scheduled_departure_time_formatted_local": "[DATE] 16:45:00"," at bounding box center [652, 447] width 1186 height 14
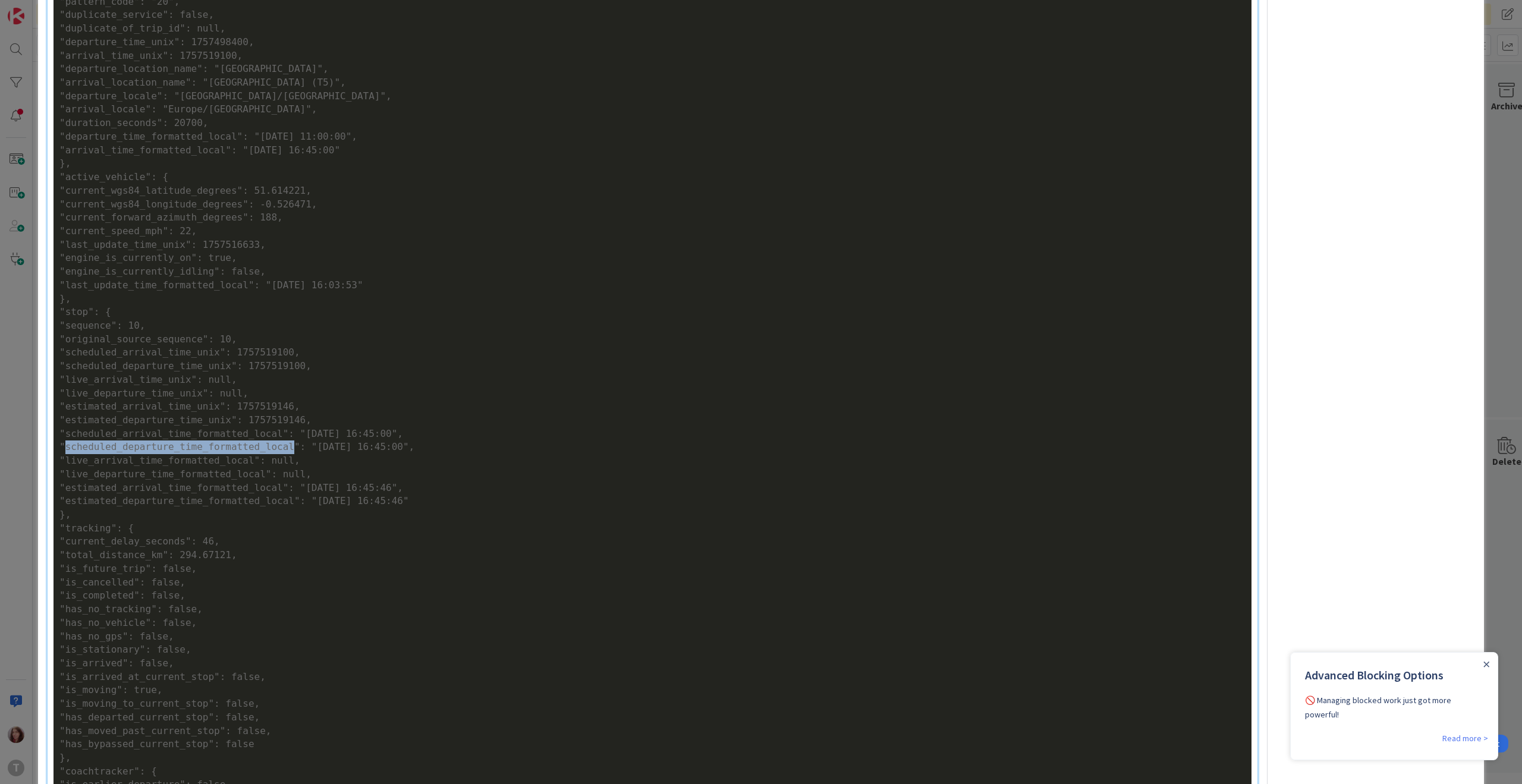
click at [189, 445] on div ""scheduled_departure_time_formatted_local": "[DATE] 16:45:00"," at bounding box center [652, 447] width 1186 height 14
click at [159, 438] on div ""scheduled_arrival_time_formatted_local": "[DATE] 16:45:00"," at bounding box center [652, 434] width 1186 height 14
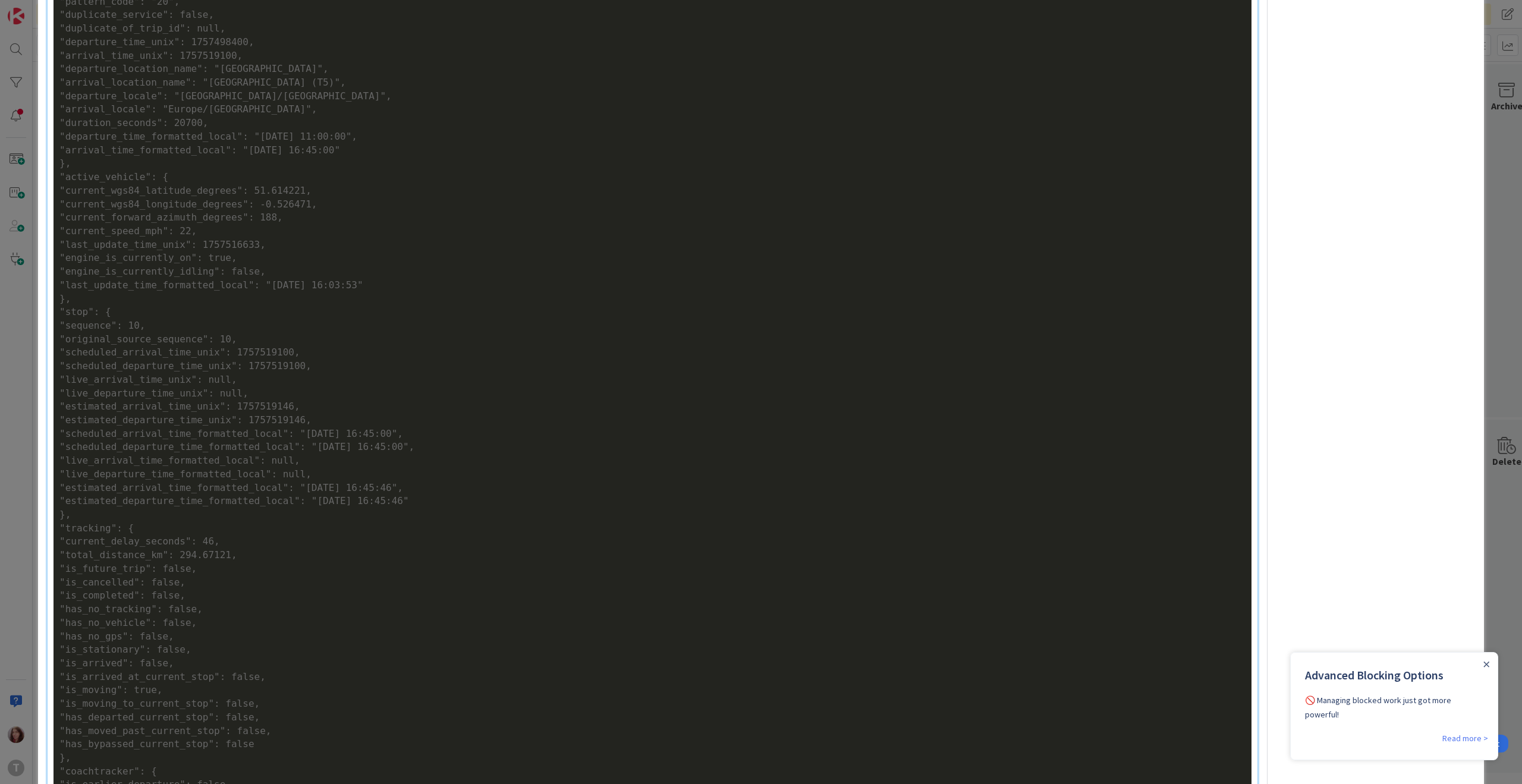
click at [152, 484] on div ""estimated_arrival_time_formatted_local": "[DATE] 16:45:46"," at bounding box center [652, 488] width 1186 height 14
click at [152, 495] on div ""estimated_departure_time_formatted_local": "[DATE] 16:45:46"" at bounding box center [652, 501] width 1186 height 14
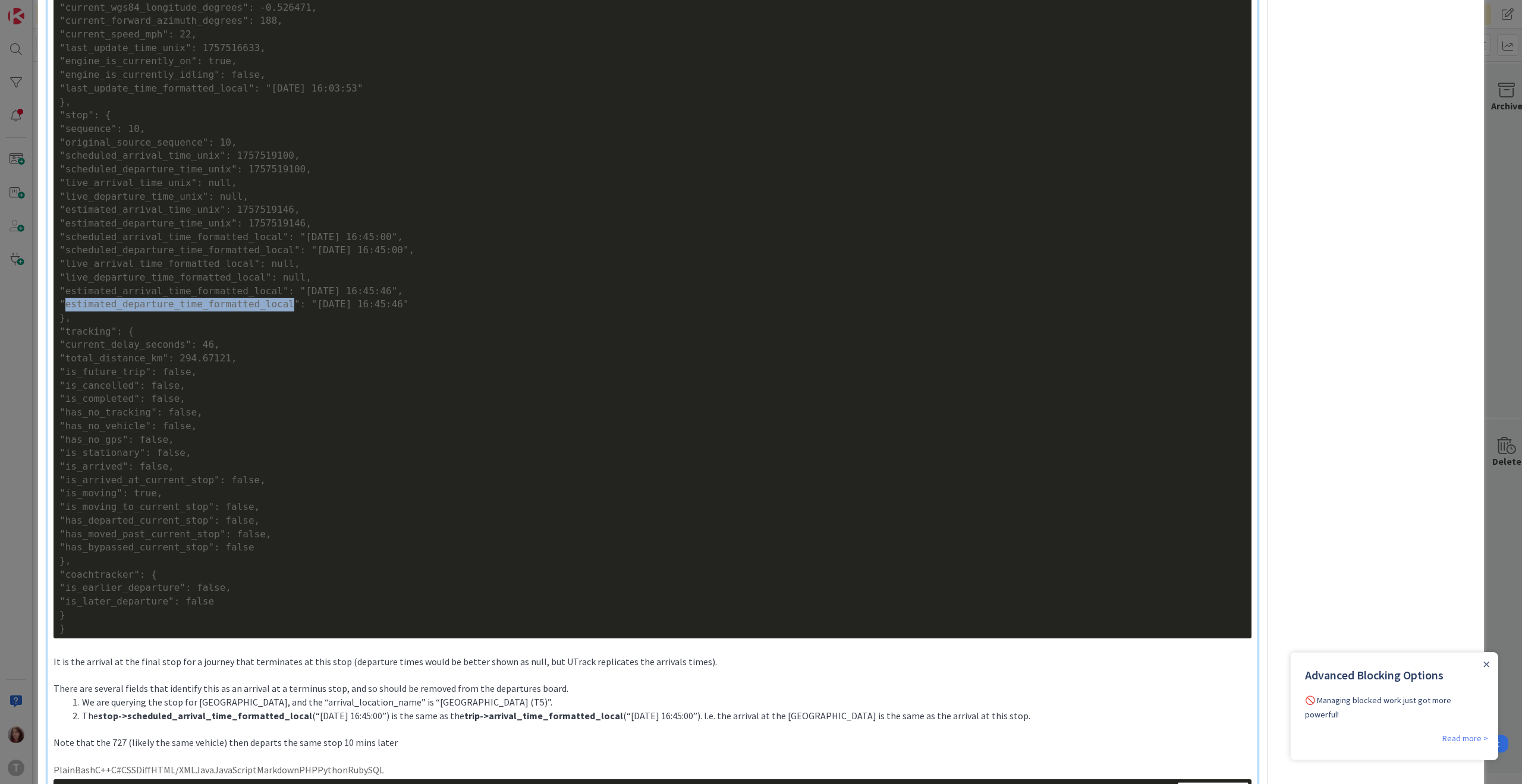
scroll to position [918, 0]
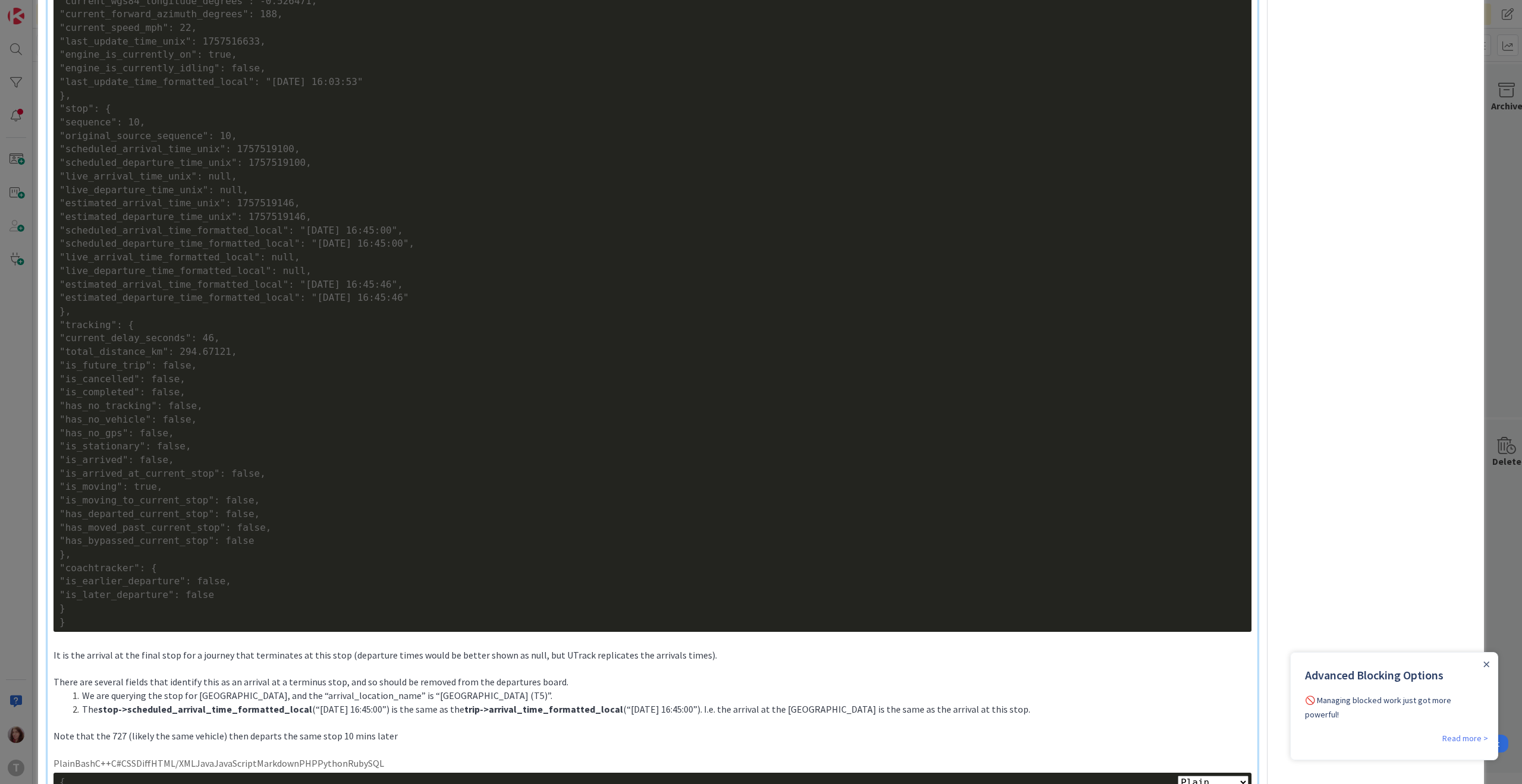
click at [369, 246] on div ""scheduled_departure_time_formatted_local": "[DATE] 16:45:00"," at bounding box center [652, 244] width 1186 height 14
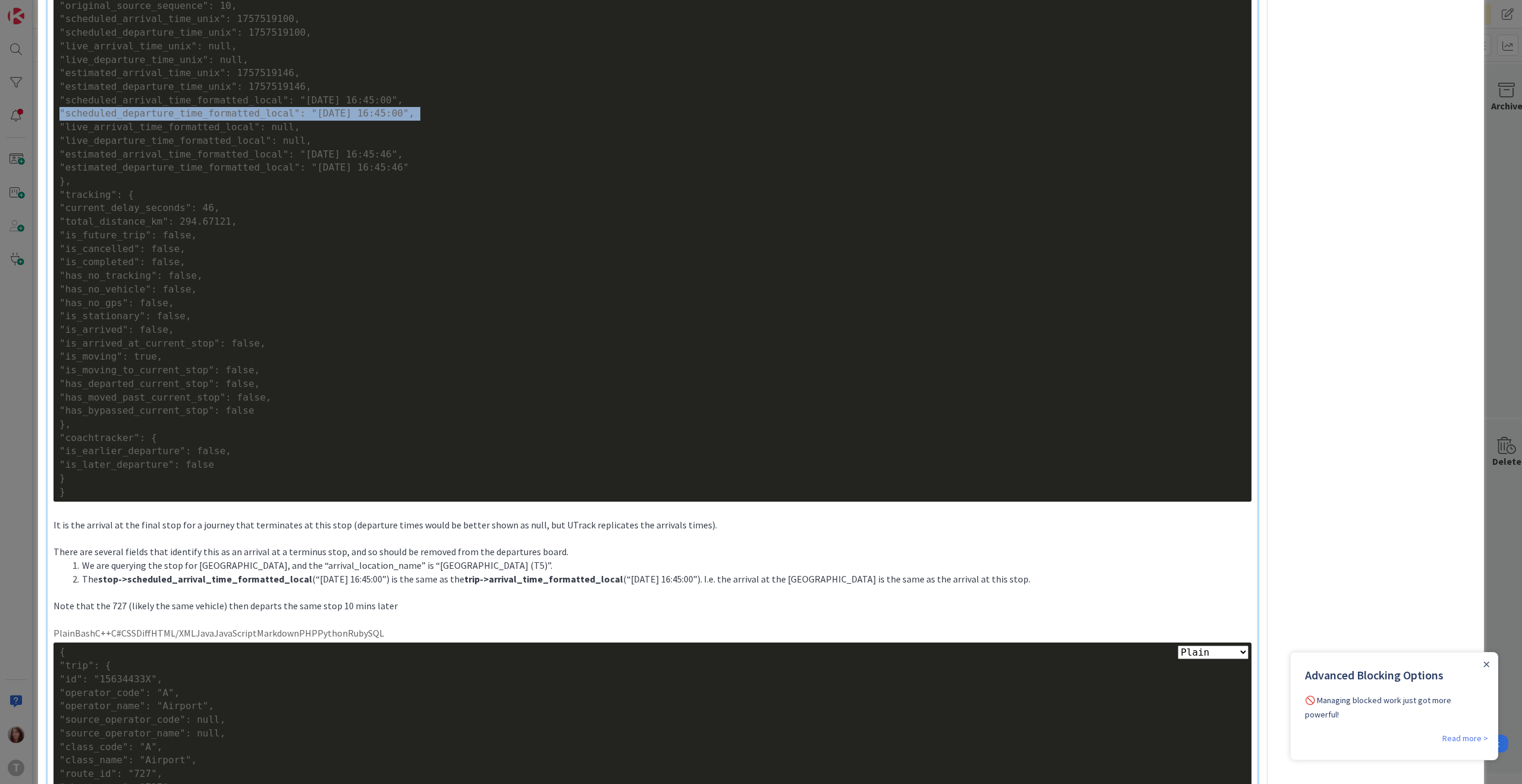
scroll to position [1053, 0]
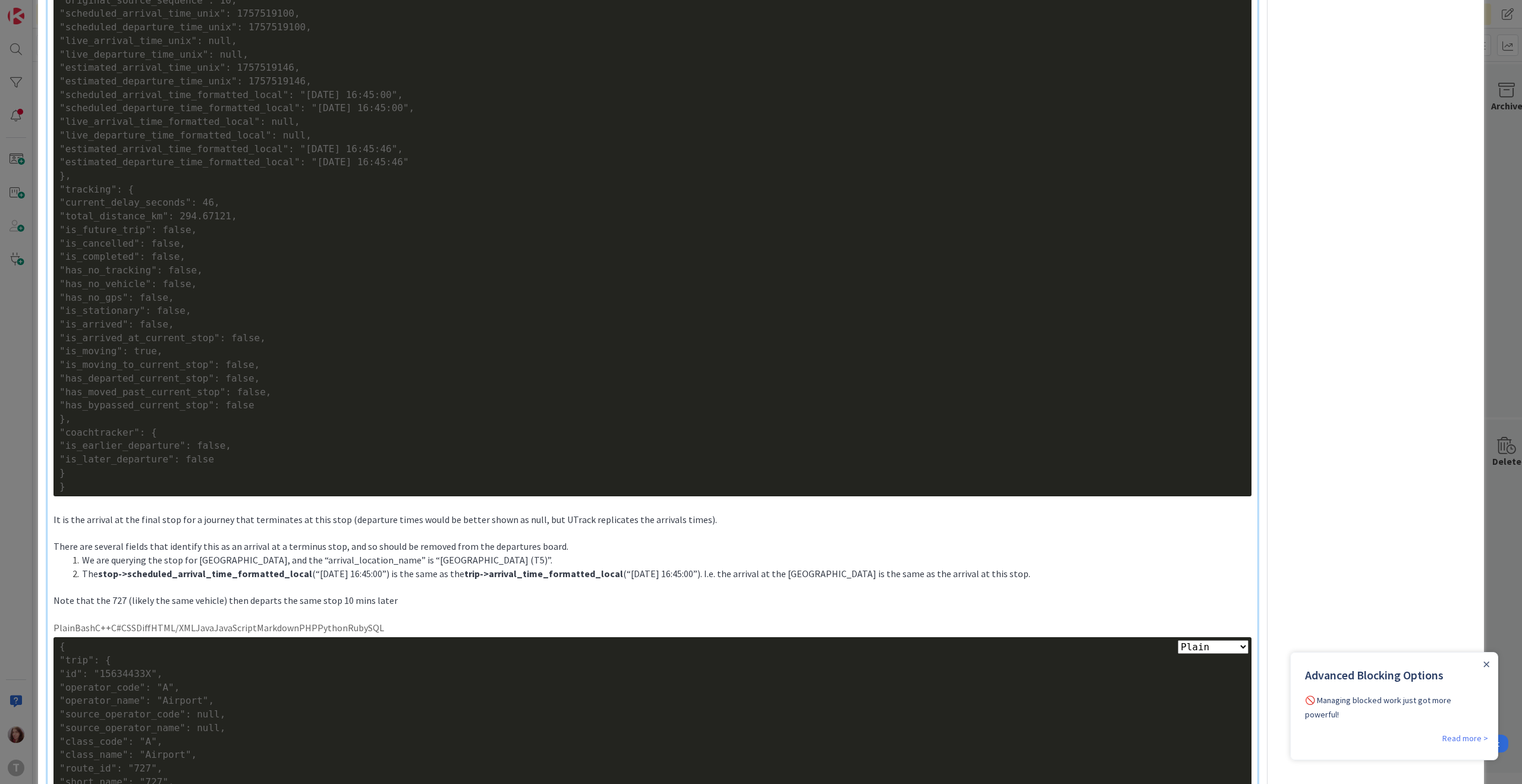
click at [144, 558] on span "We are querying the stop for [GEOGRAPHIC_DATA], and the “arrival_location_name”…" at bounding box center [317, 560] width 470 height 12
click at [373, 562] on span "We are querying the stop for [GEOGRAPHIC_DATA], and the “arrival_location_name”…" at bounding box center [317, 560] width 470 height 12
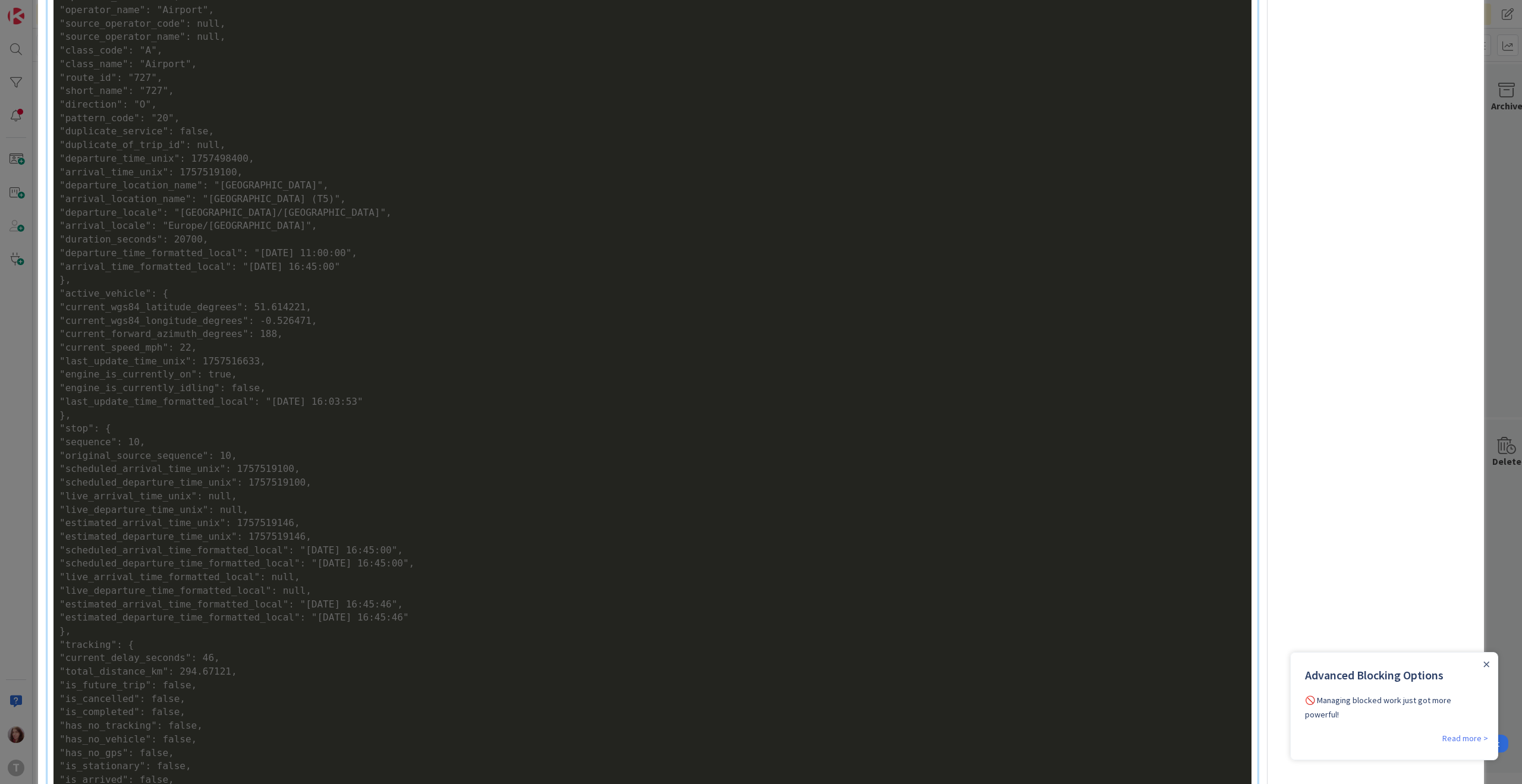
scroll to position [586, 0]
click at [134, 208] on div ""arrival_location_name": "[GEOGRAPHIC_DATA] (T5)"," at bounding box center [652, 211] width 1186 height 14
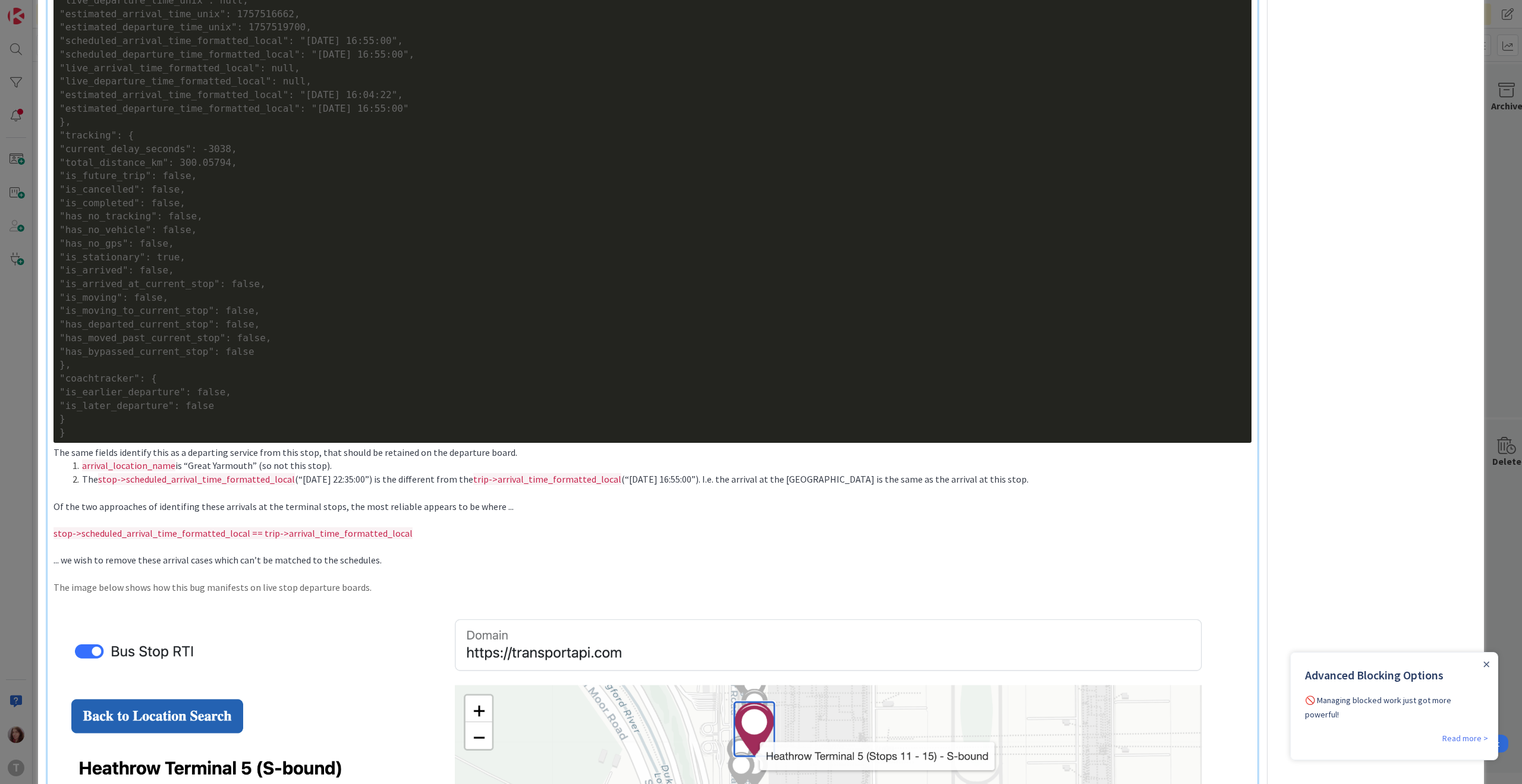
scroll to position [2259, 0]
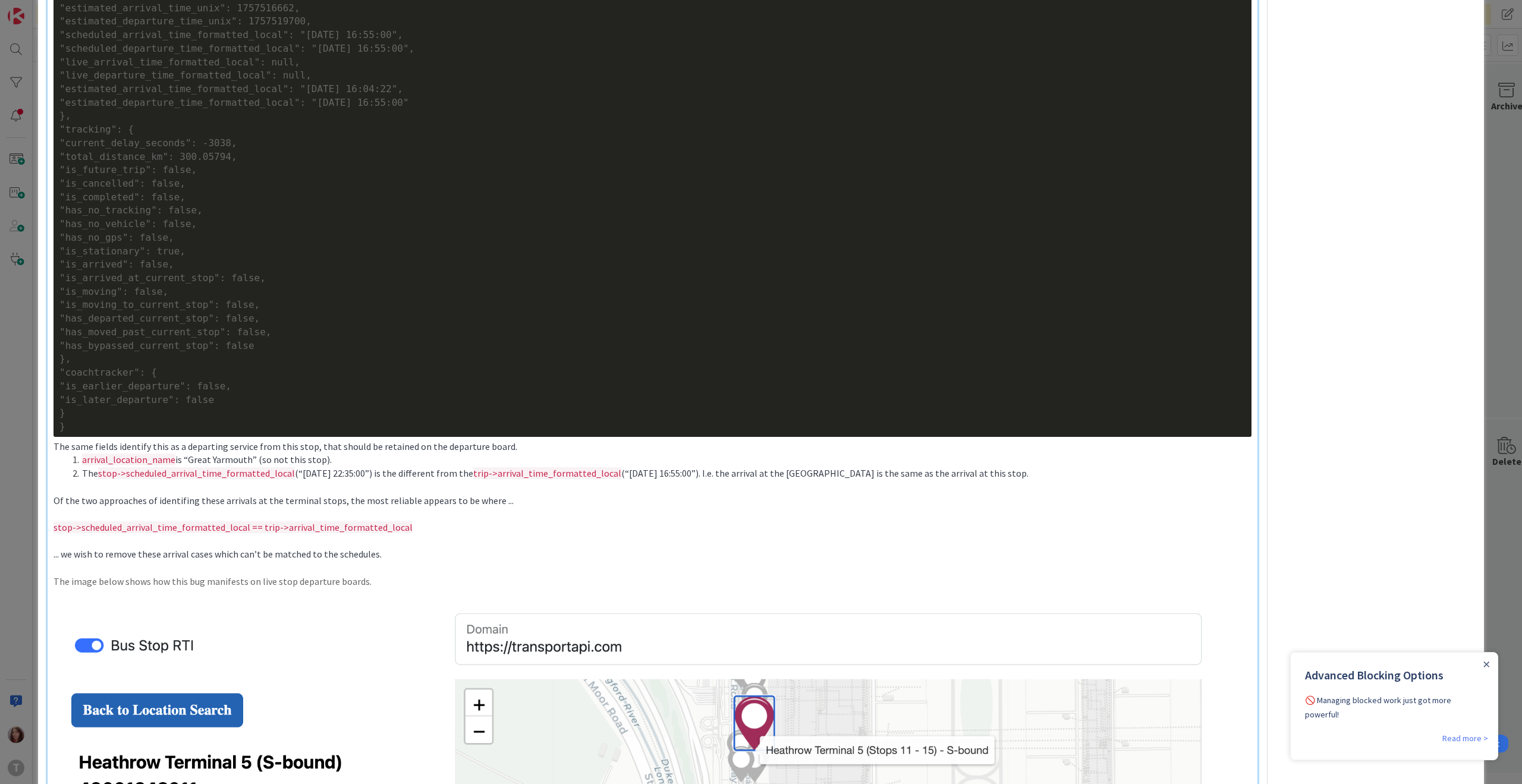
click at [562, 479] on li "The stop->scheduled_arrival_time_formatted_local (“[DATE] 22:35:00”) is the dif…" at bounding box center [659, 473] width 1183 height 14
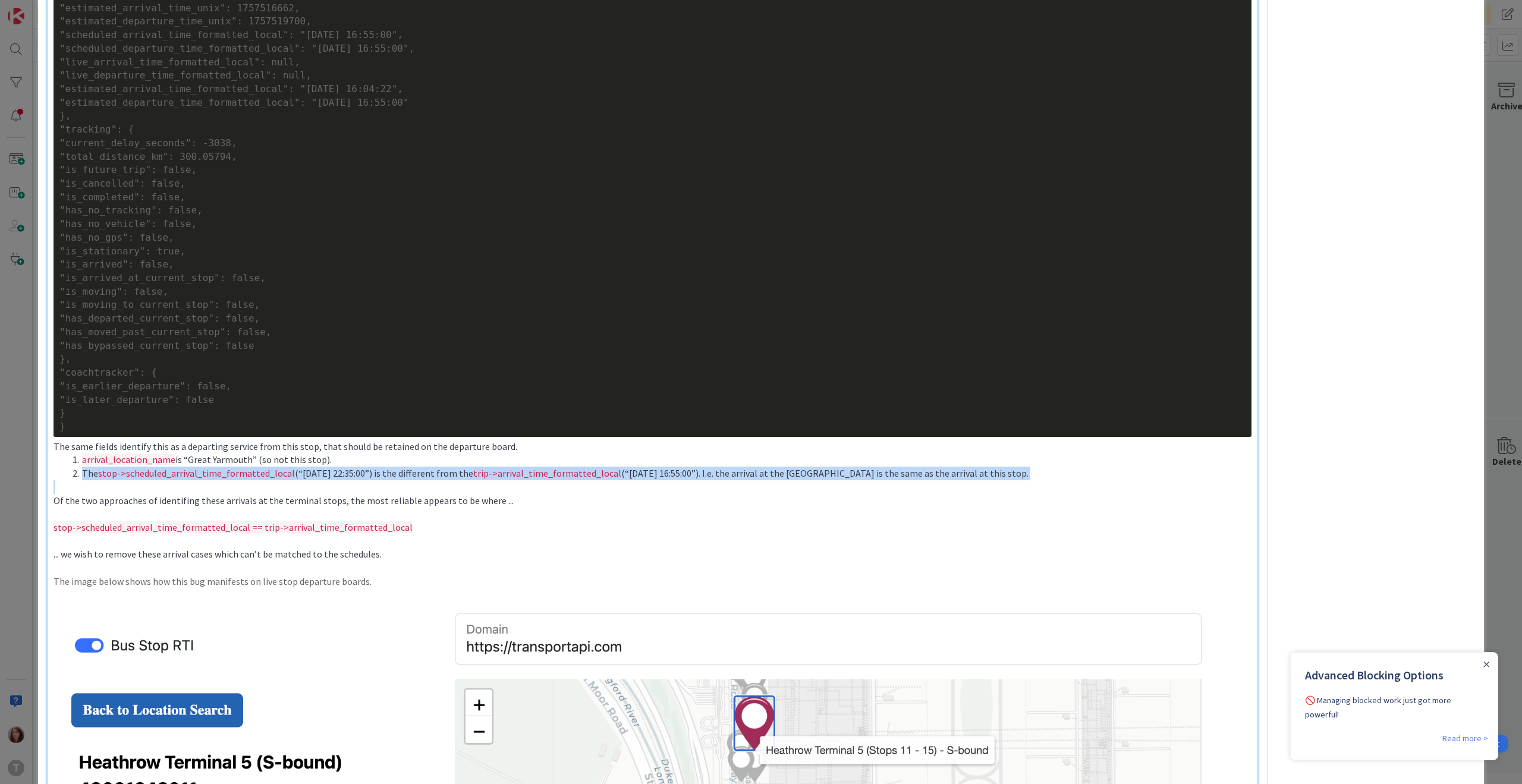
click at [562, 479] on li "The stop->scheduled_arrival_time_formatted_local (“[DATE] 22:35:00”) is the dif…" at bounding box center [659, 473] width 1183 height 14
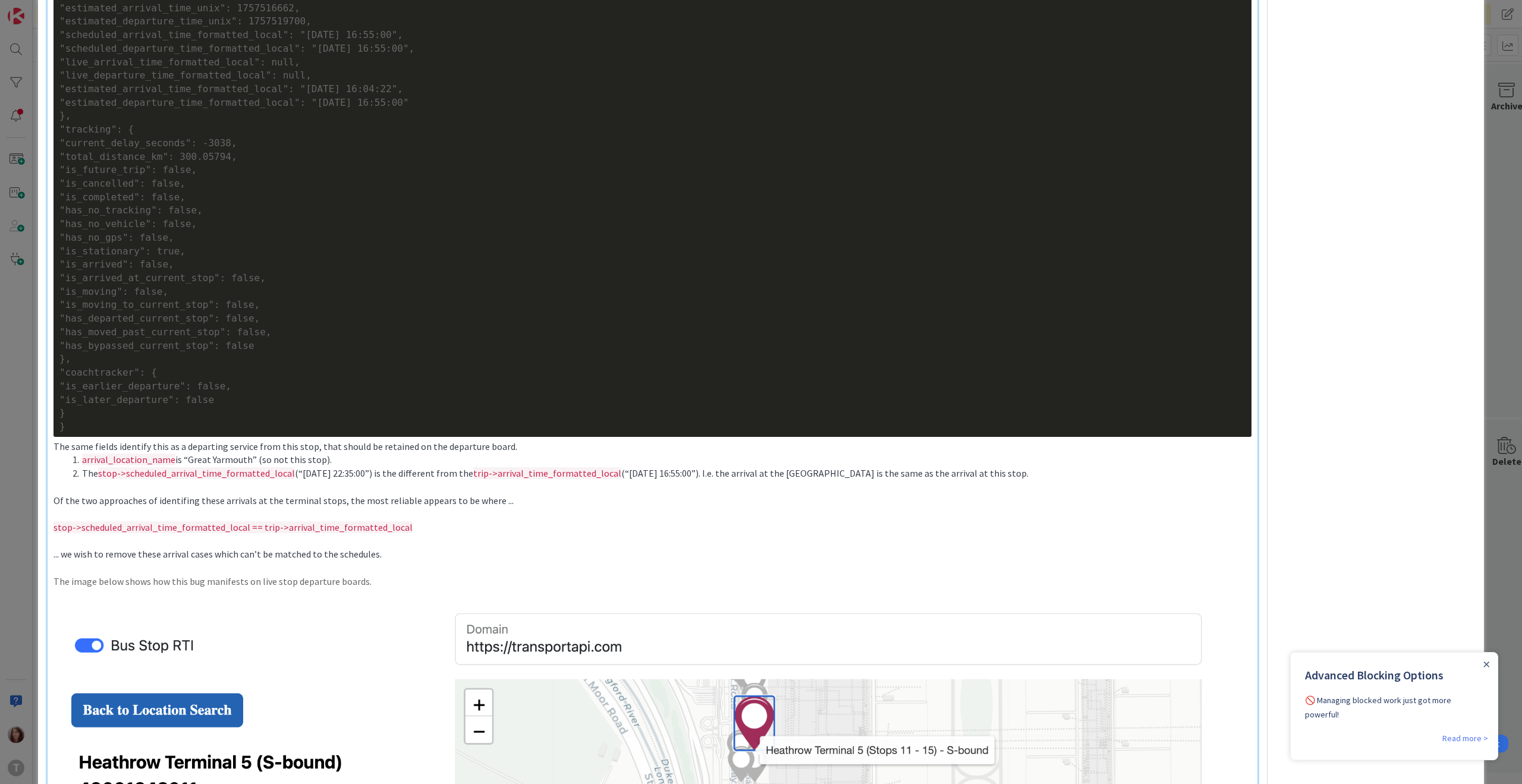
click at [219, 589] on p at bounding box center [652, 595] width 1198 height 14
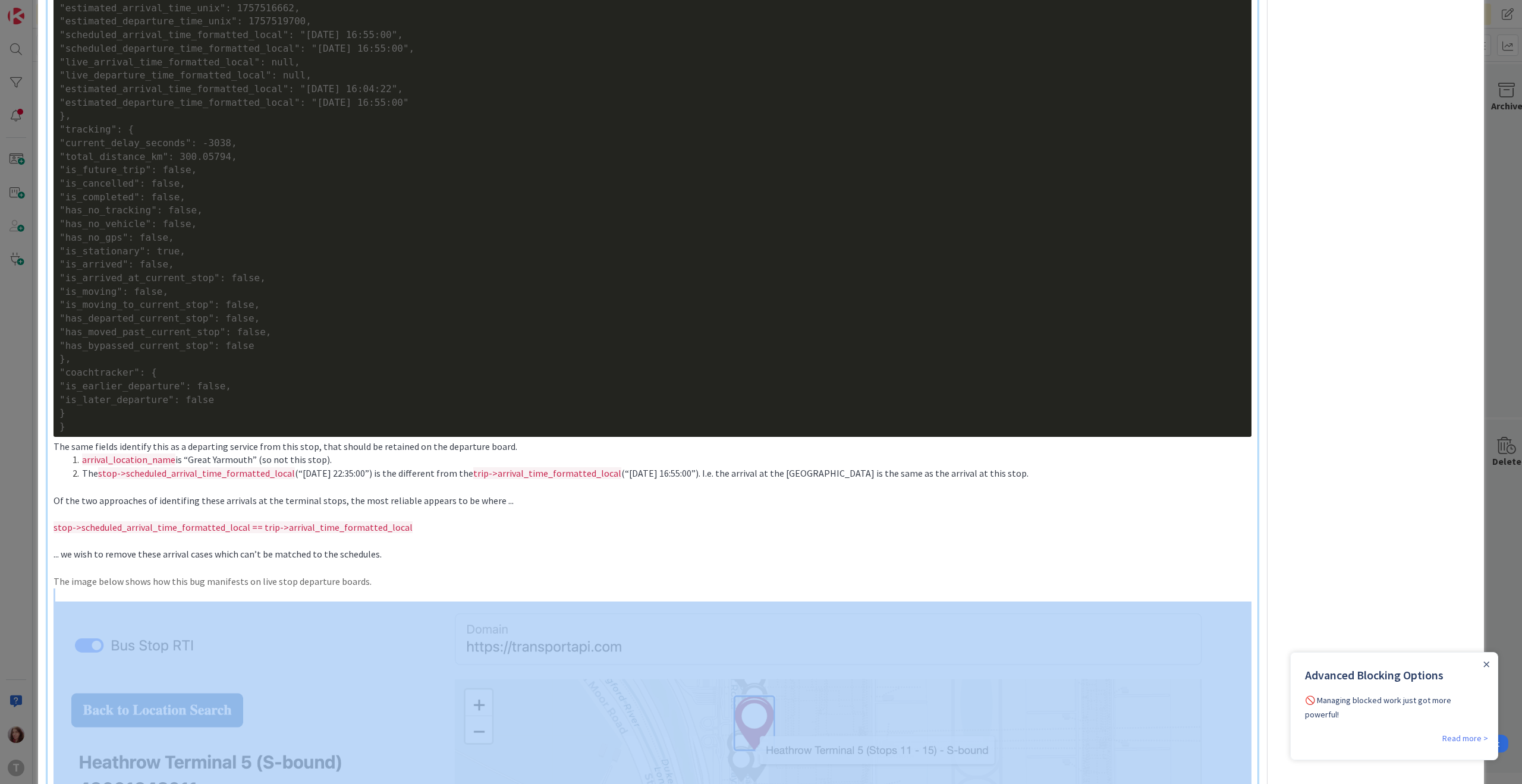
click at [219, 589] on p at bounding box center [652, 595] width 1198 height 14
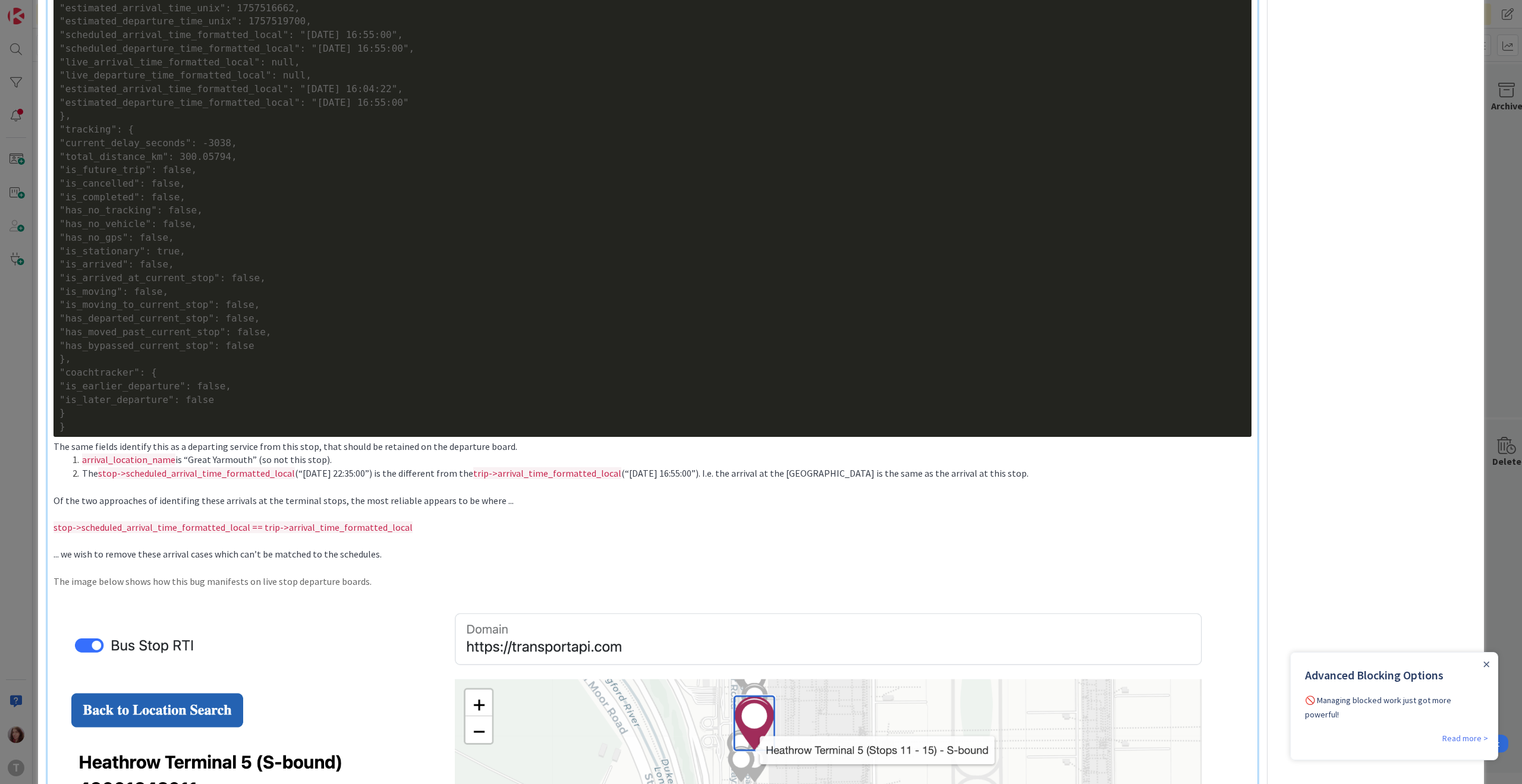
click at [254, 586] on p "The image below shows how this bug manifests on live stop departure boards." at bounding box center [652, 581] width 1198 height 14
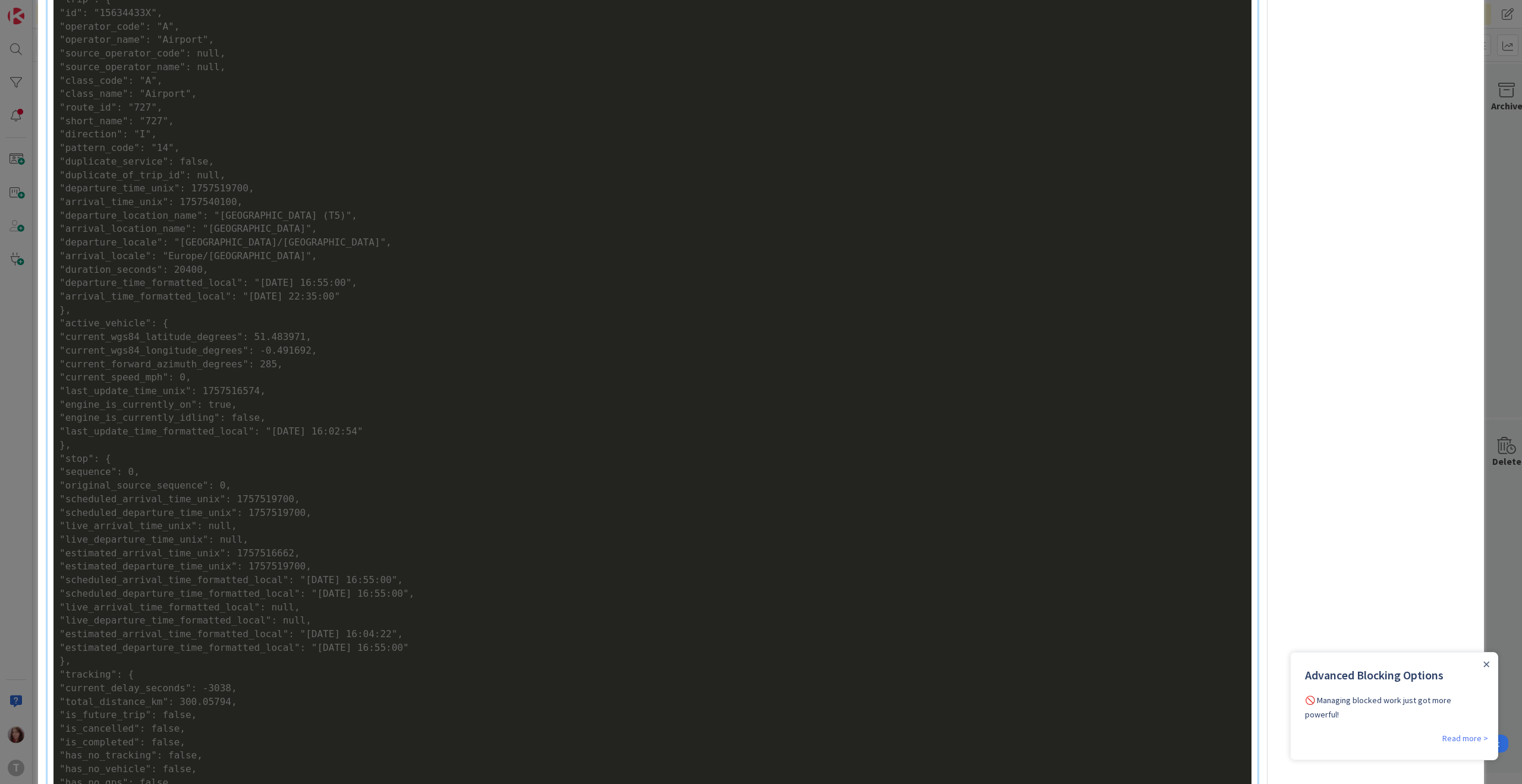
scroll to position [1711, 0]
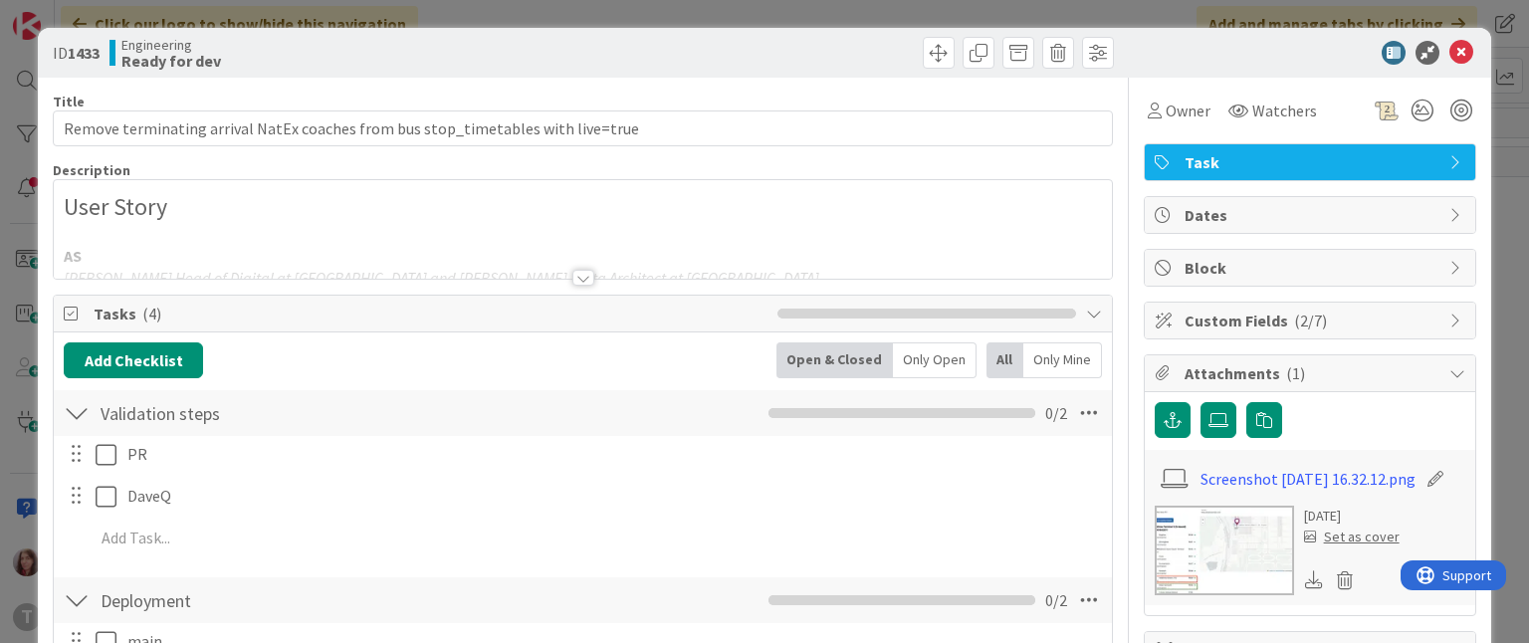
click at [573, 280] on div at bounding box center [583, 278] width 22 height 16
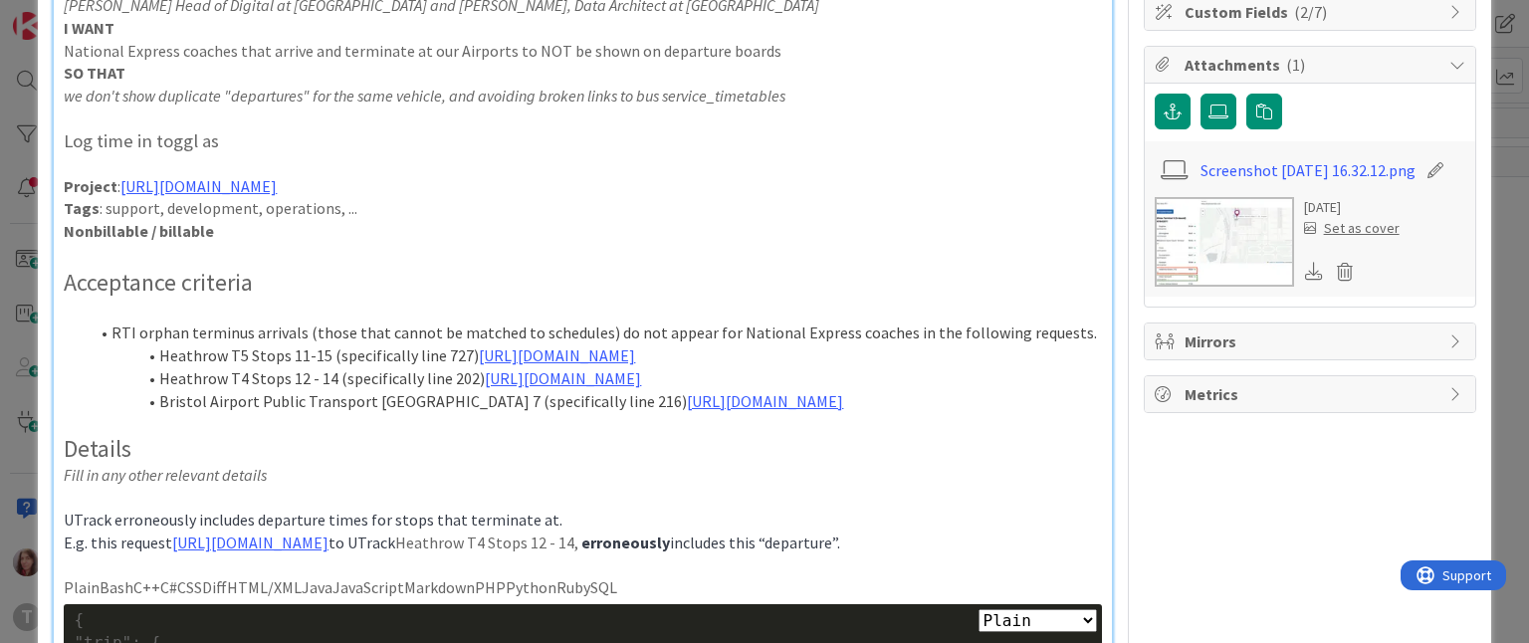
scroll to position [312, 0]
